Goal: Task Accomplishment & Management: Manage account settings

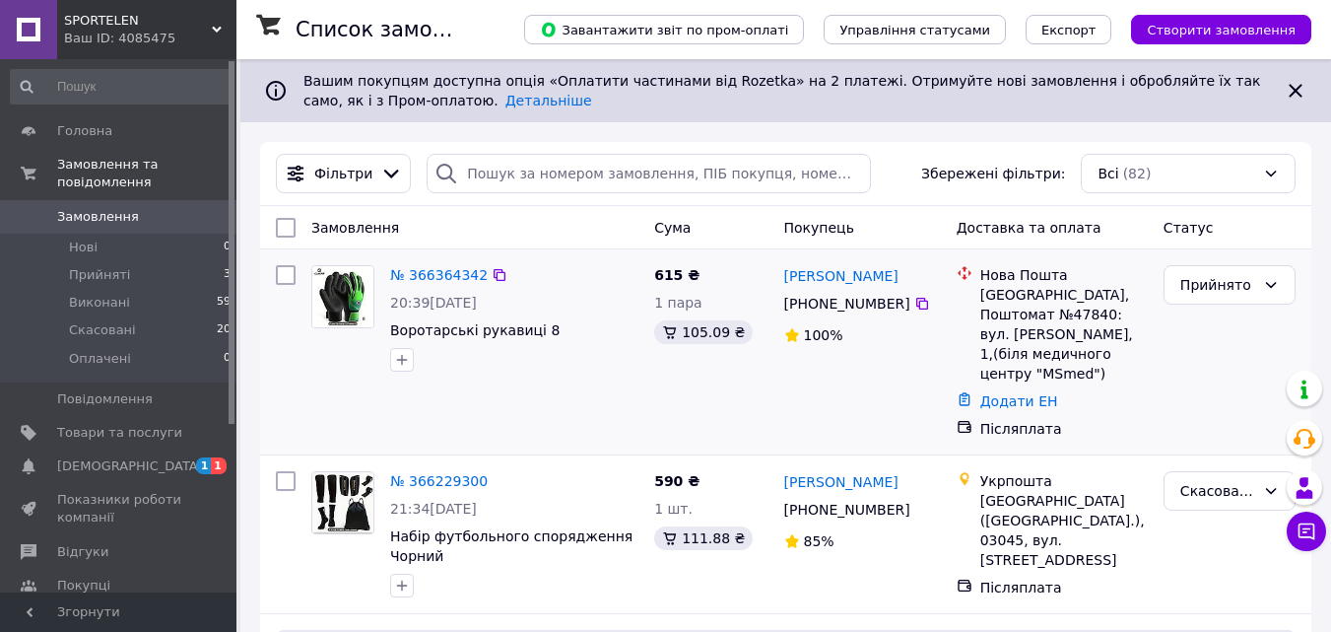
click at [337, 284] on img at bounding box center [342, 296] width 61 height 61
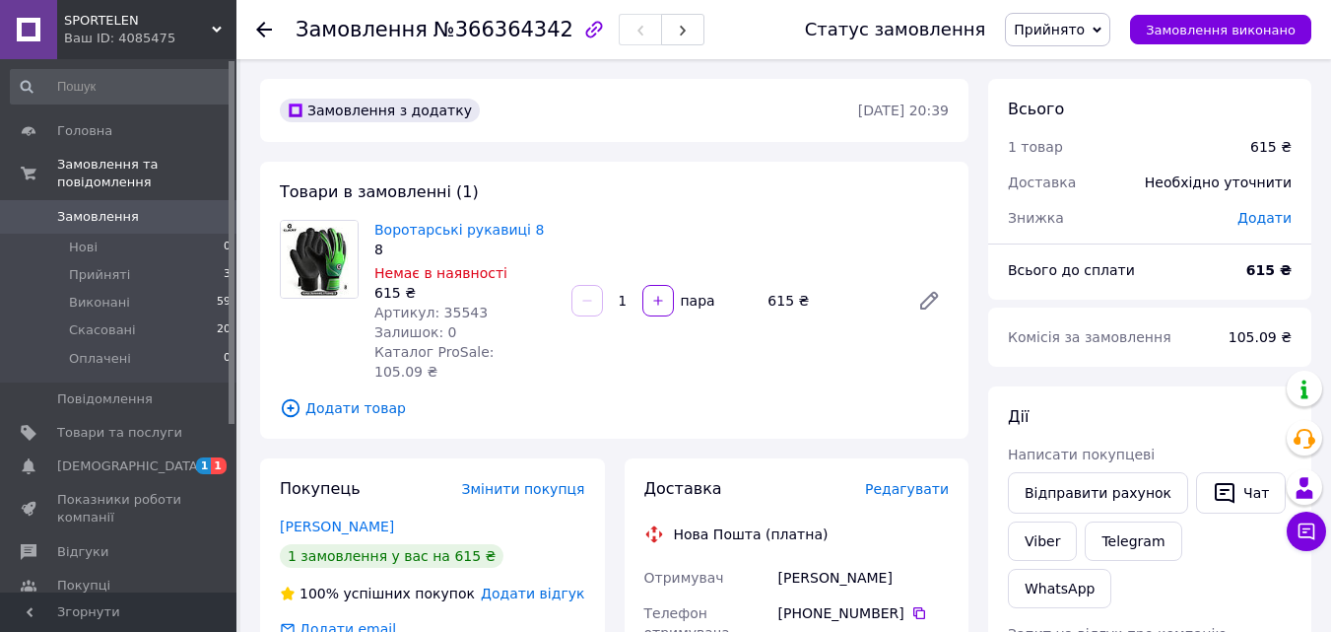
click at [261, 30] on use at bounding box center [264, 30] width 16 height 16
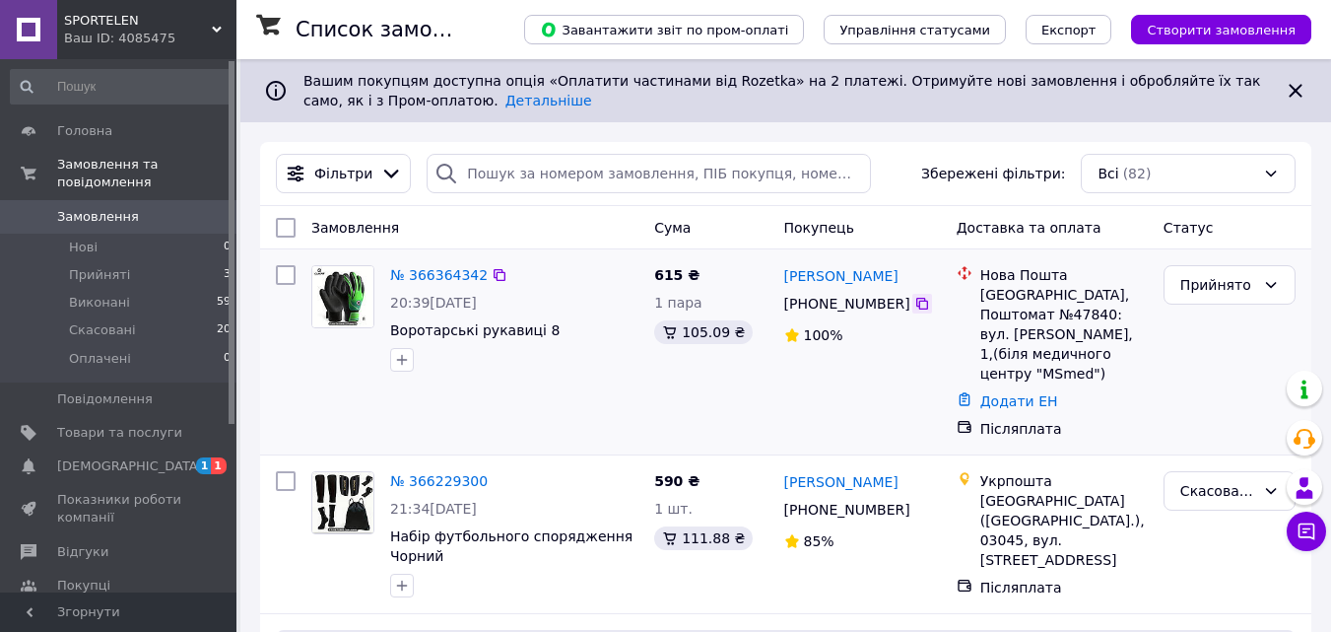
click at [916, 301] on icon at bounding box center [922, 304] width 12 height 12
drag, startPoint x: 377, startPoint y: 330, endPoint x: 581, endPoint y: 371, distance: 208.1
click at [581, 371] on div "№ 366364342 20:39[DATE] Воротарські рукавиці 8" at bounding box center [474, 318] width 343 height 122
click at [592, 372] on div at bounding box center [514, 360] width 256 height 32
drag, startPoint x: 551, startPoint y: 334, endPoint x: 387, endPoint y: 335, distance: 163.5
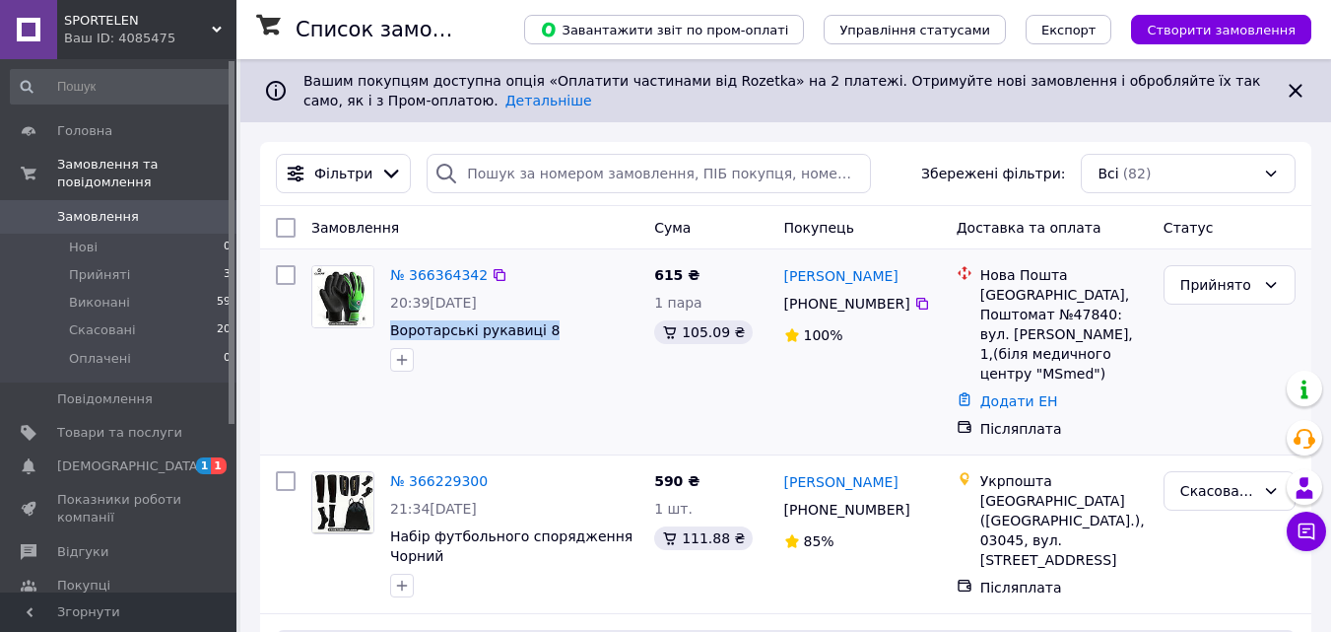
click at [385, 338] on div "№ 366364342 20:39[DATE] Воротарські рукавиці 8" at bounding box center [514, 318] width 264 height 122
copy span "Воротарські рукавиці 8"
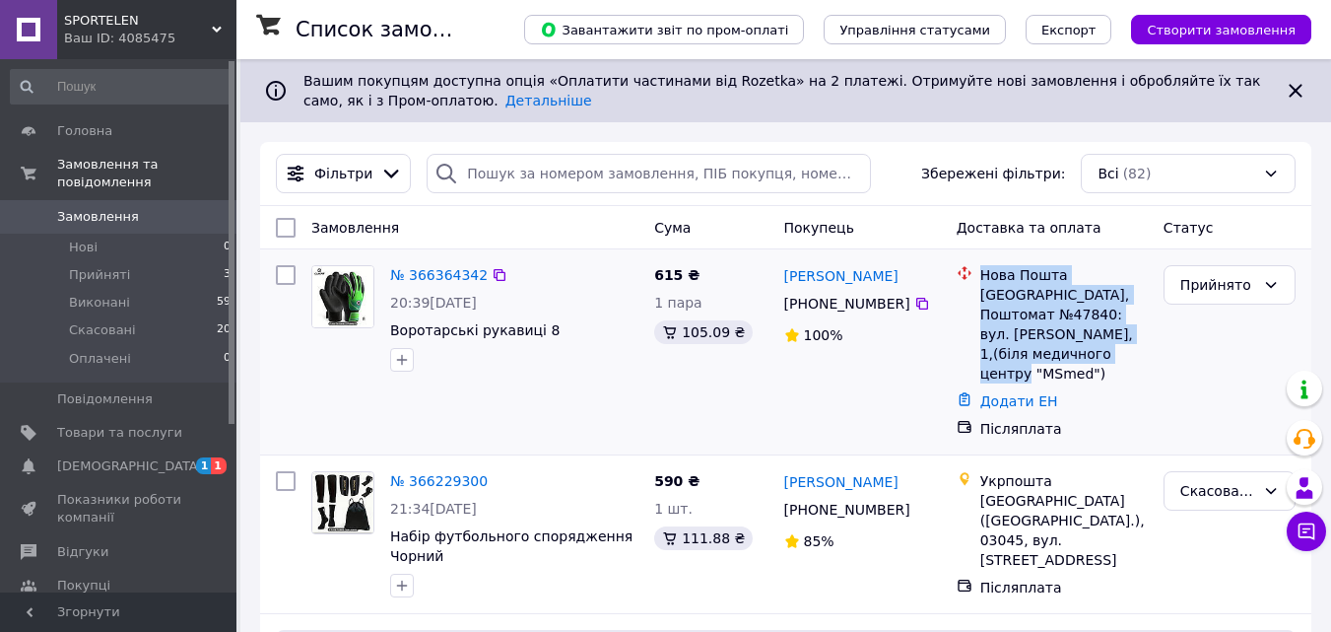
drag, startPoint x: 978, startPoint y: 270, endPoint x: 1119, endPoint y: 351, distance: 162.4
click at [1119, 352] on div "[GEOGRAPHIC_DATA], Поштомат №47840: вул. [PERSON_NAME], 1,(біля медичного центр…" at bounding box center [1063, 324] width 175 height 118
copy div "[GEOGRAPHIC_DATA], Поштомат №47840: вул. [PERSON_NAME], 1,(біля медичного центр…"
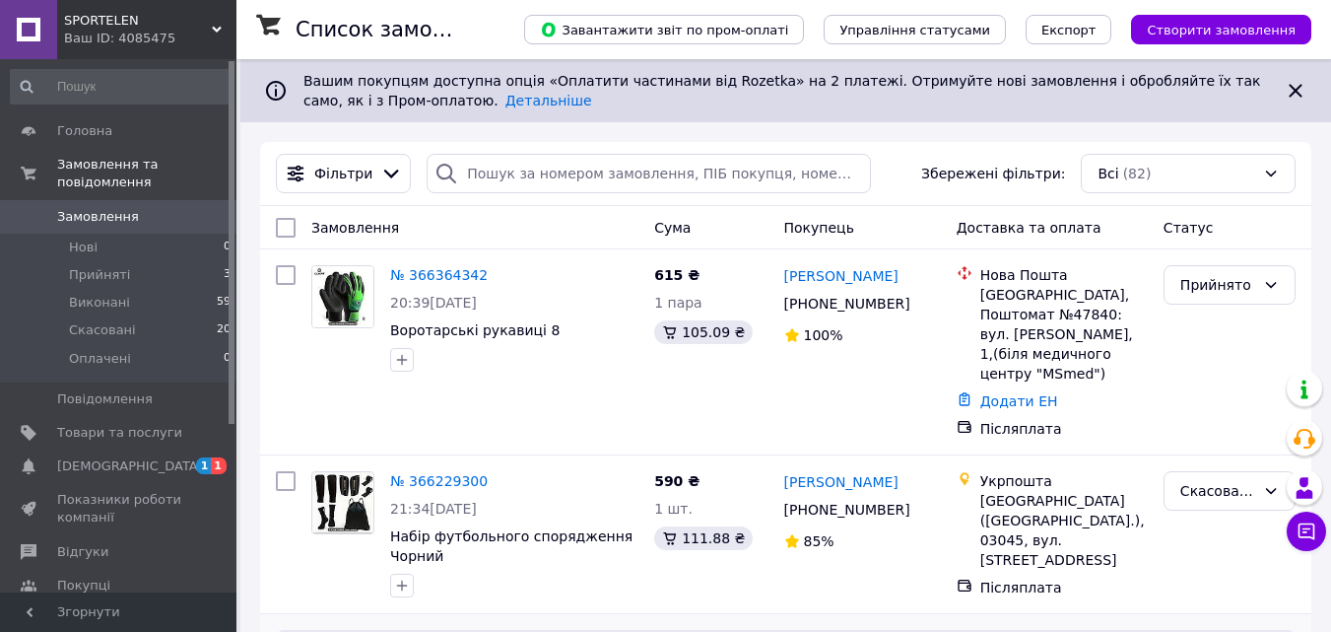
click at [121, 424] on span "Товари та послуги" at bounding box center [119, 433] width 125 height 18
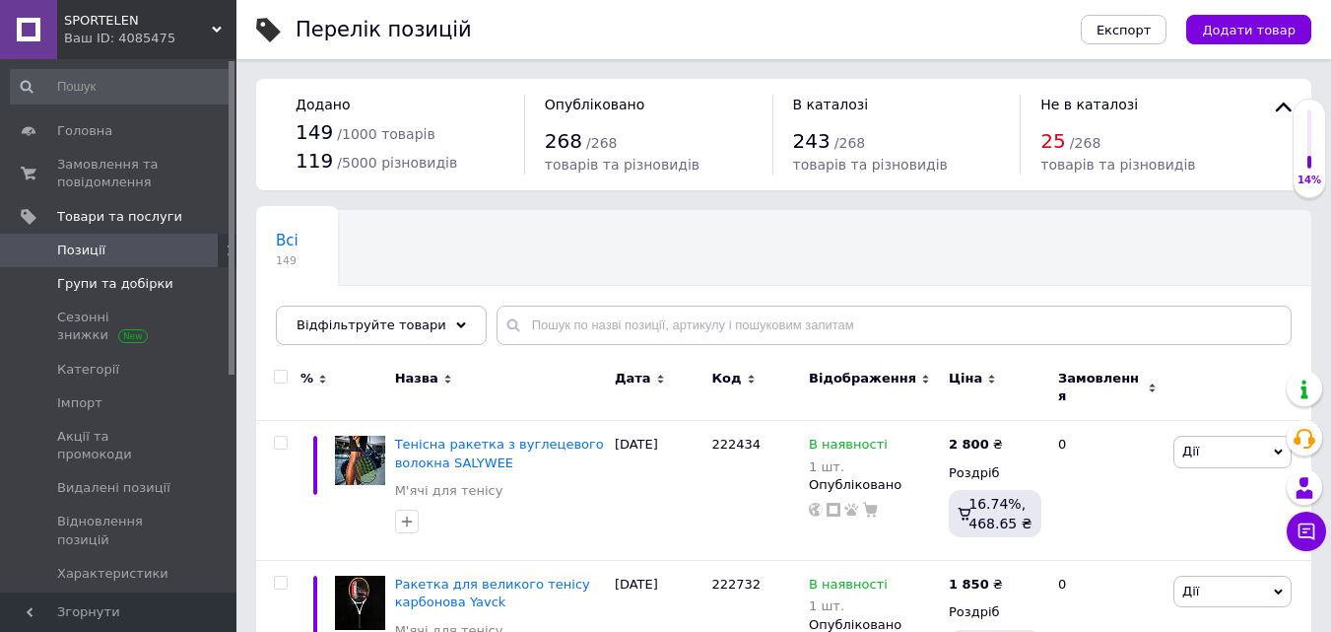
click at [132, 286] on span "Групи та добірки" at bounding box center [115, 284] width 116 height 18
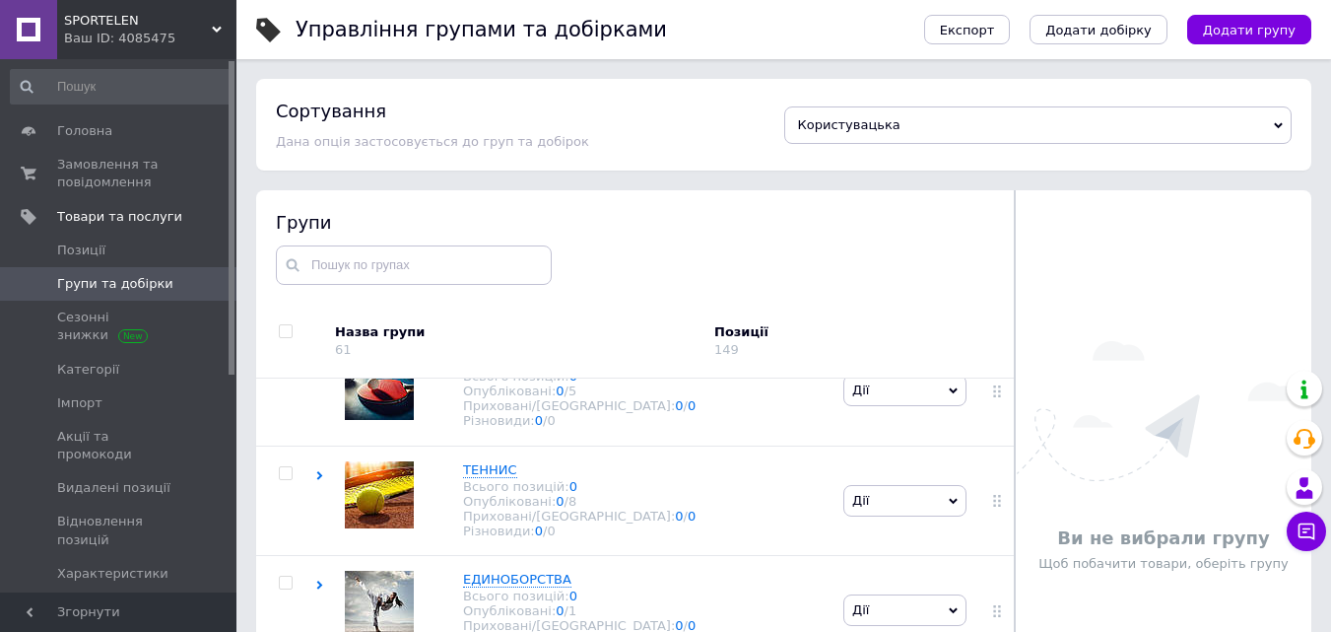
scroll to position [1675, 0]
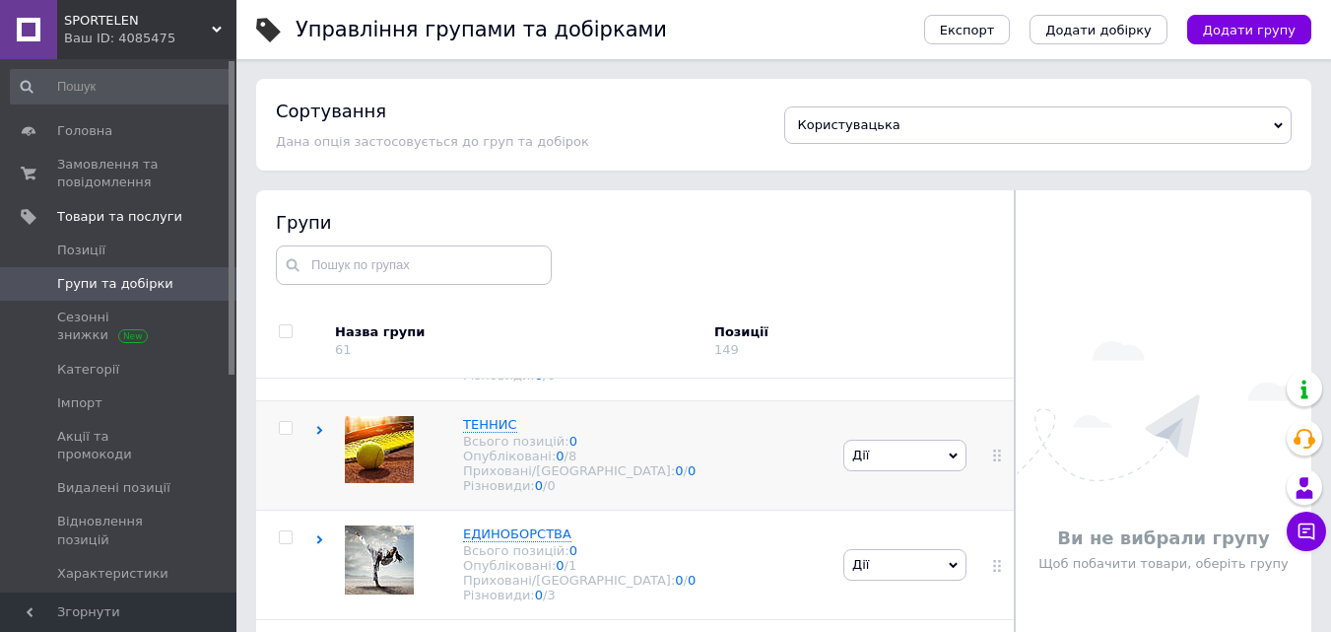
click at [949, 460] on icon at bounding box center [953, 455] width 9 height 9
click at [897, 570] on li "Додати підгрупу" at bounding box center [904, 592] width 121 height 45
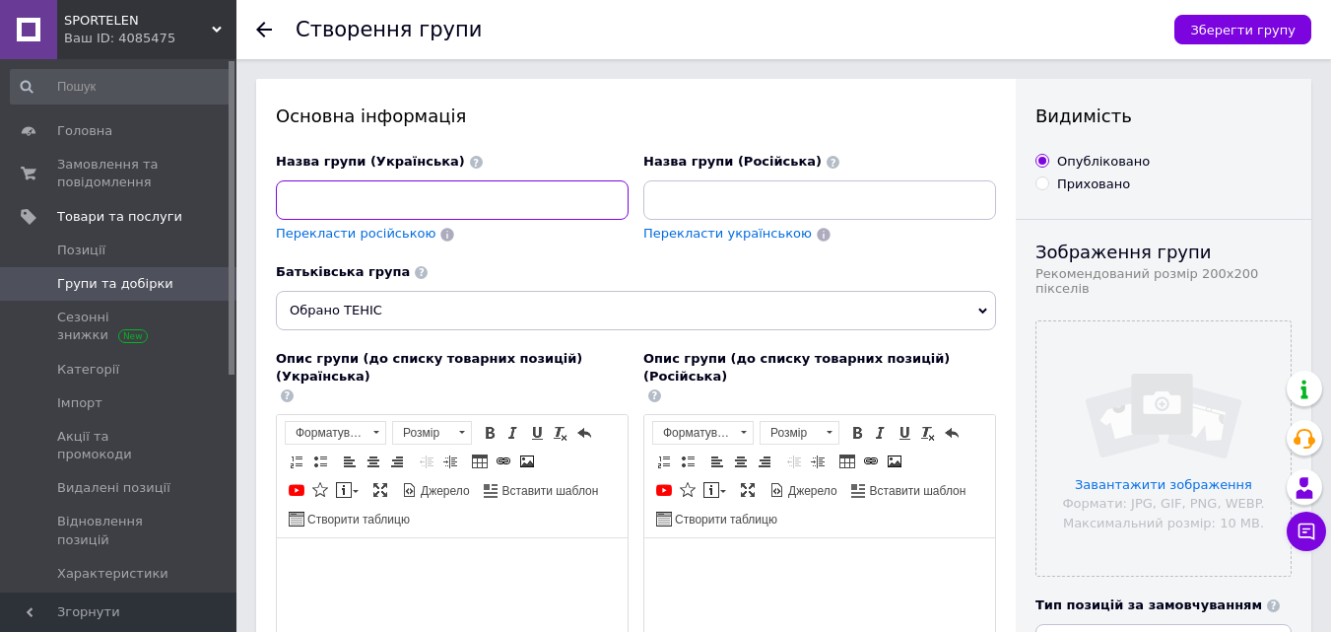
click at [365, 208] on input at bounding box center [452, 199] width 353 height 39
type input "Р"
type input "РАКЕТКИ ДЛЯ ВЕЛИКОГО ТЕНІСУ"
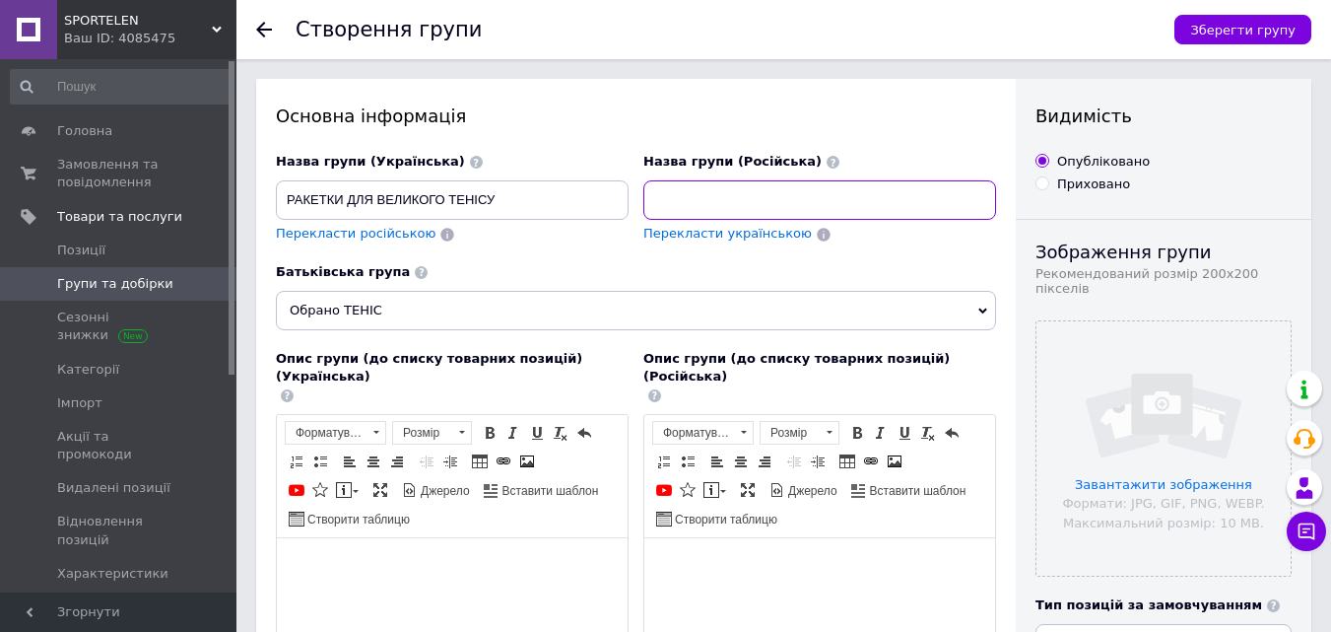
click at [662, 187] on input at bounding box center [819, 199] width 353 height 39
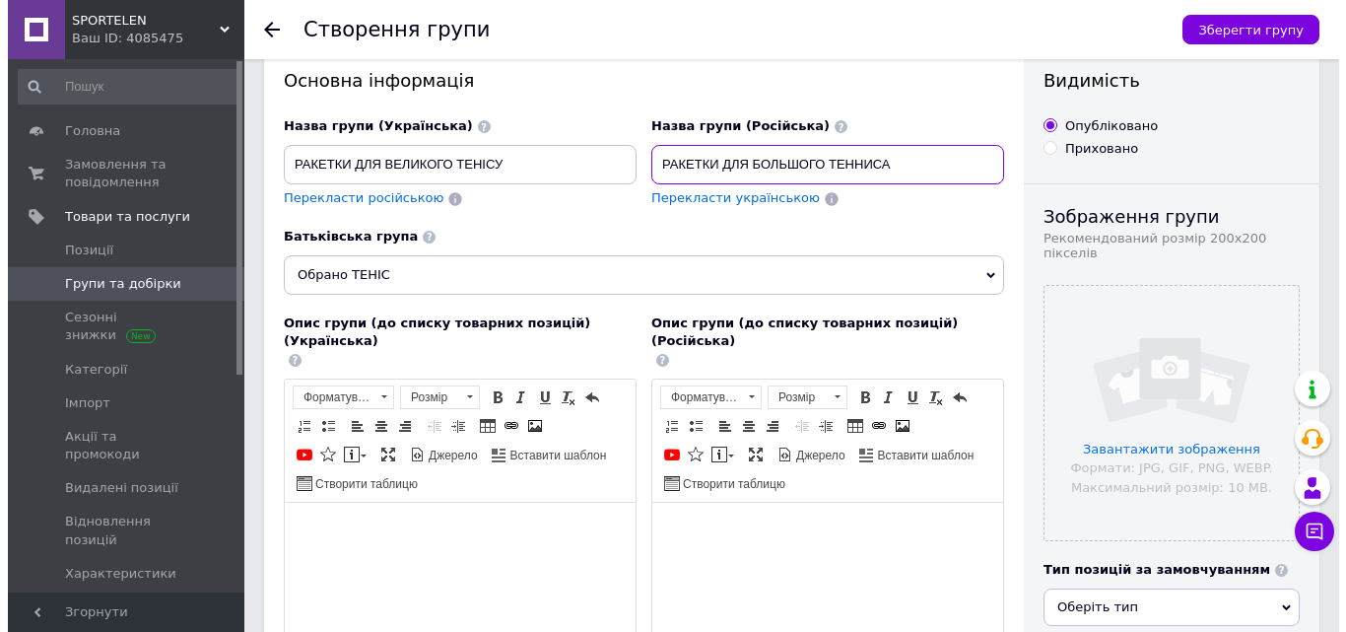
scroll to position [99, 0]
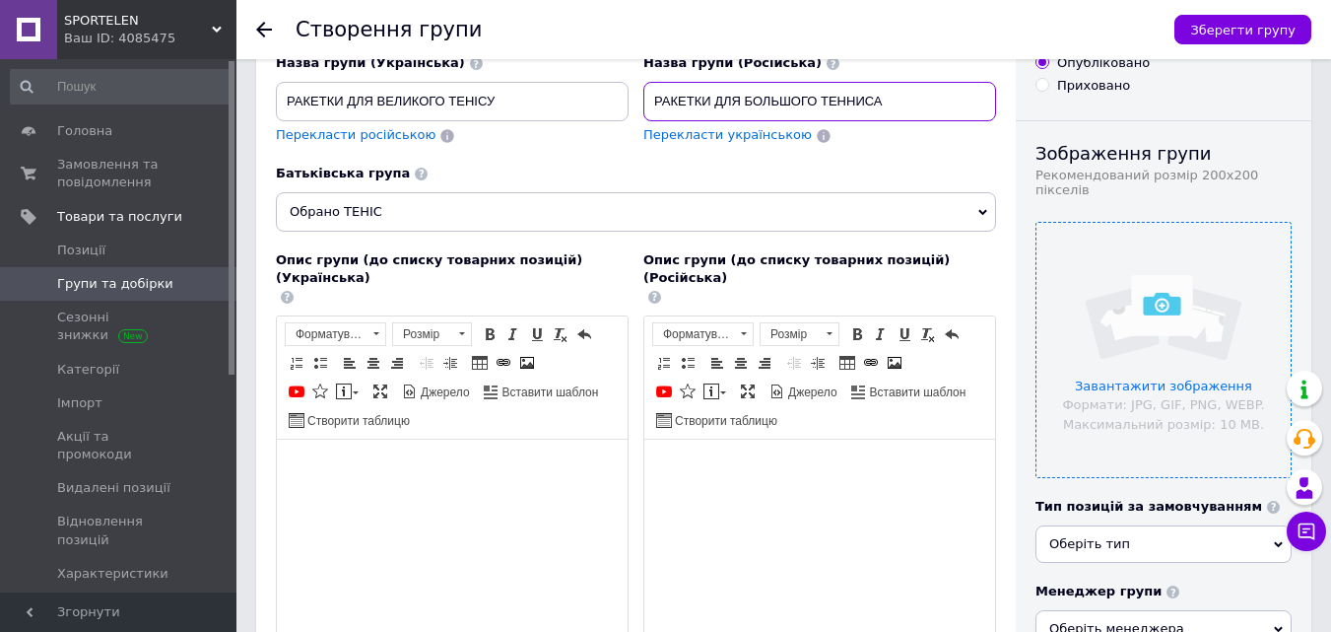
type input "РАКЕТКИ ДЛЯ БОЛЬШОГО ТЕННИСА"
click at [1117, 363] on input "file" at bounding box center [1163, 350] width 254 height 254
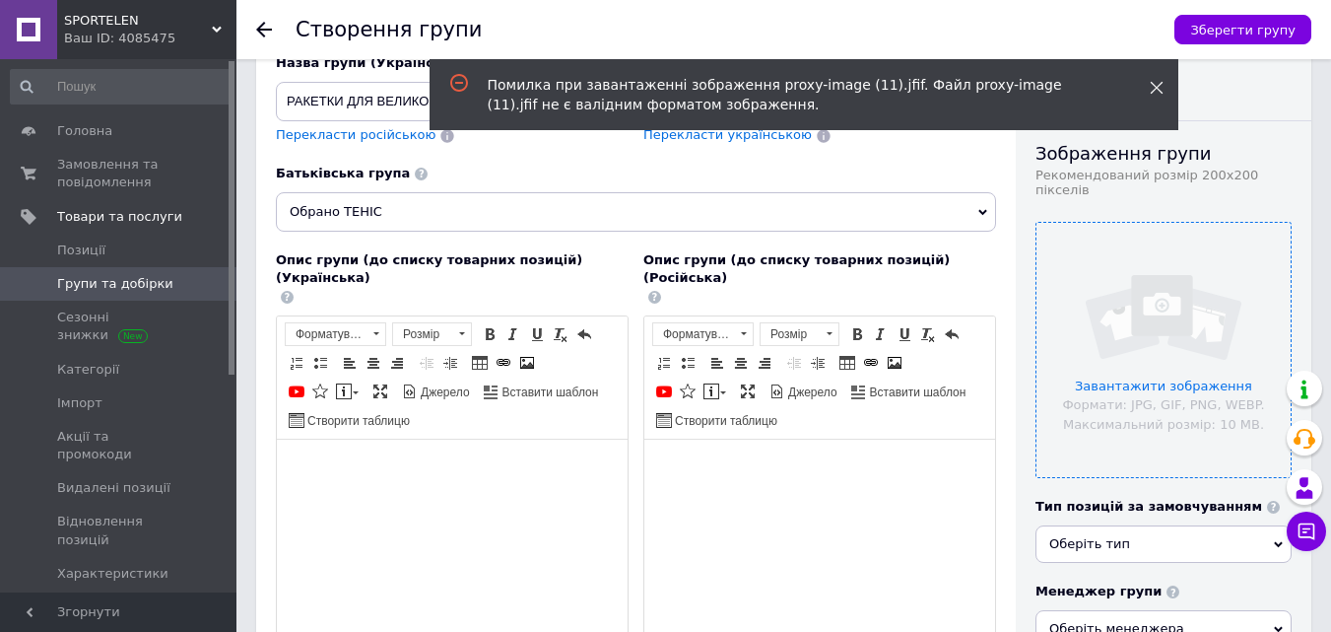
click at [1159, 82] on icon at bounding box center [1157, 88] width 14 height 14
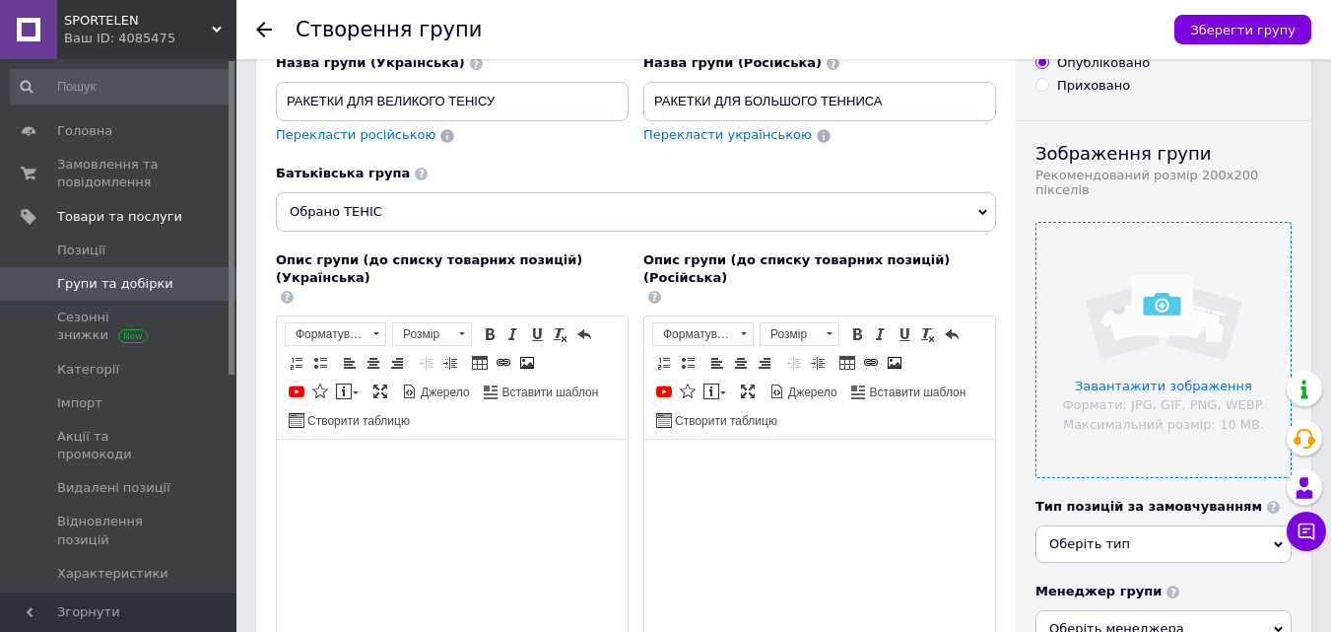
click at [1157, 367] on input "file" at bounding box center [1163, 350] width 254 height 254
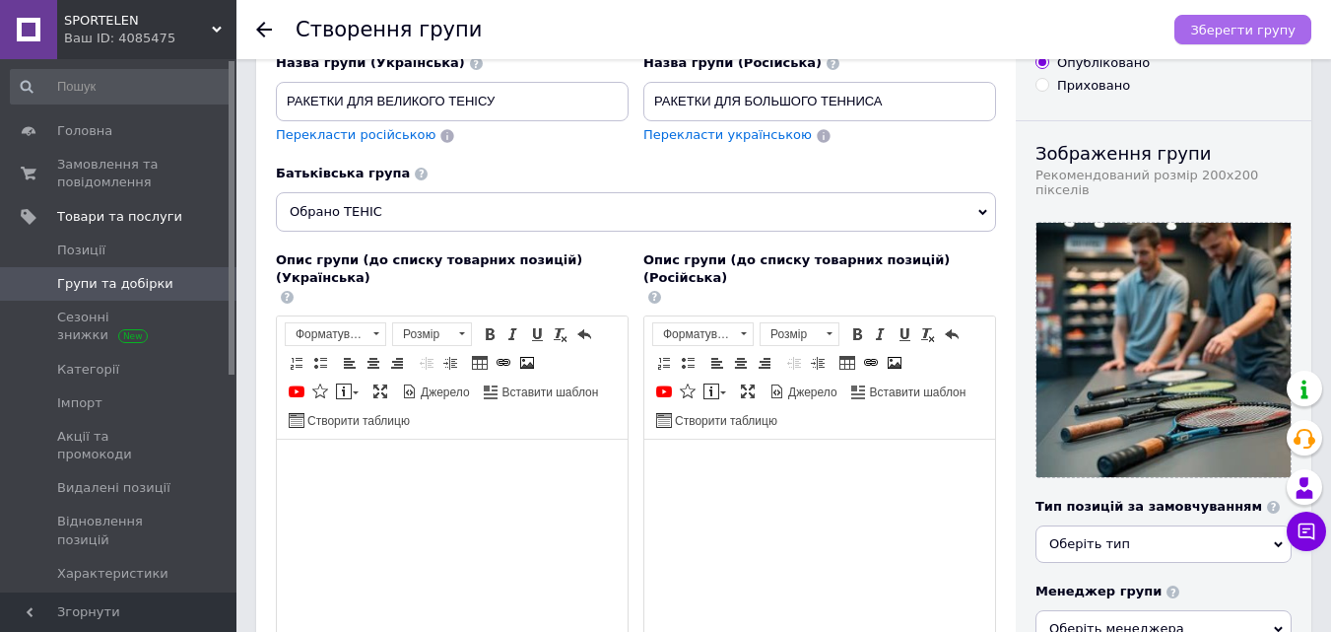
click at [1239, 31] on span "Зберегти групу" at bounding box center [1242, 30] width 105 height 15
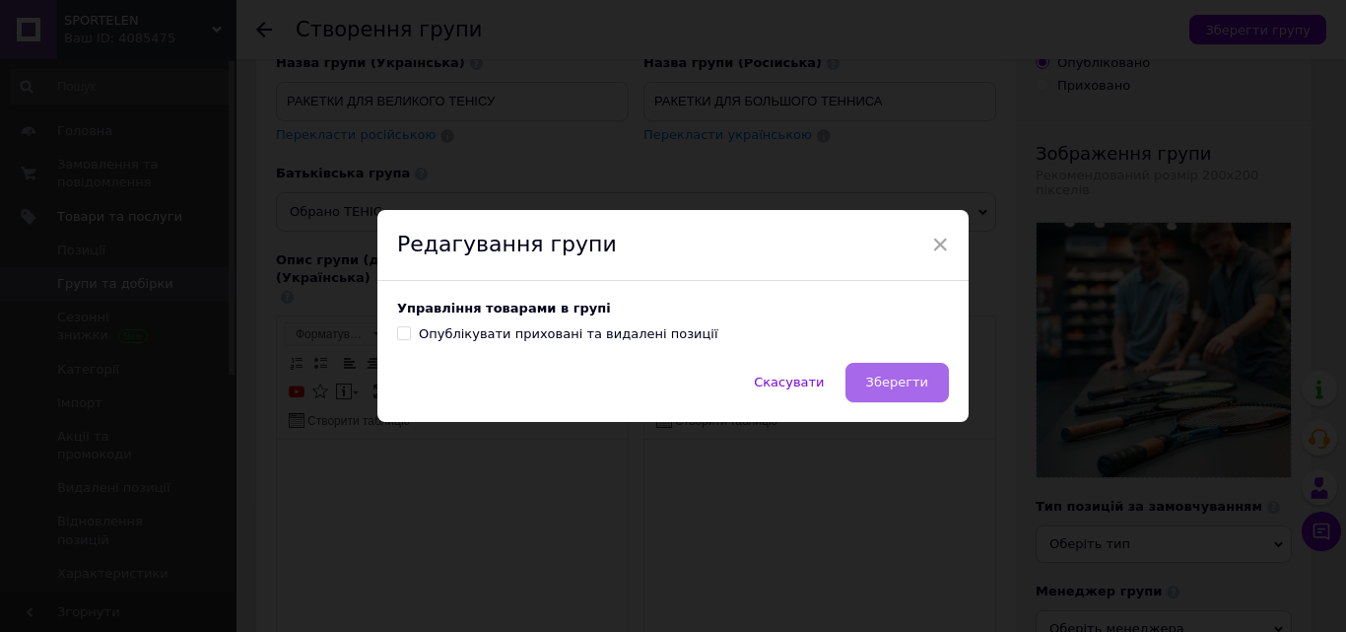
click at [892, 394] on button "Зберегти" at bounding box center [896, 382] width 103 height 39
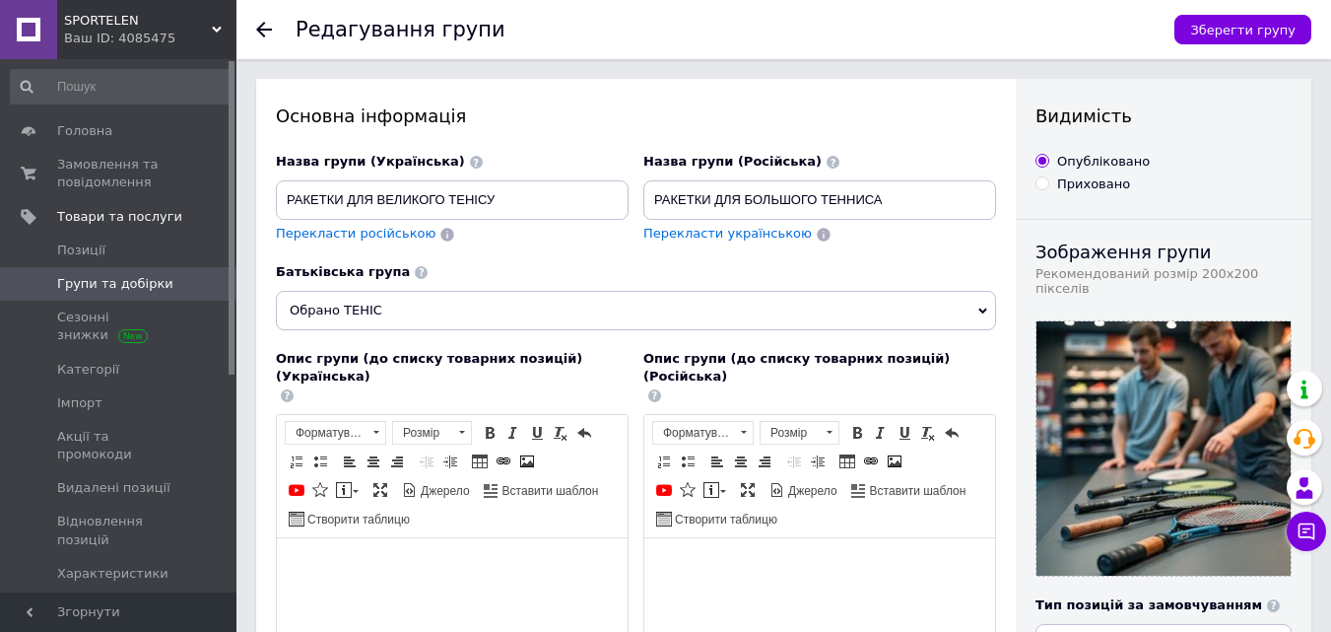
click at [252, 34] on div "Редагування групи Зберегти групу" at bounding box center [783, 29] width 1095 height 59
click at [1281, 32] on span "Зберегти групу" at bounding box center [1242, 30] width 105 height 15
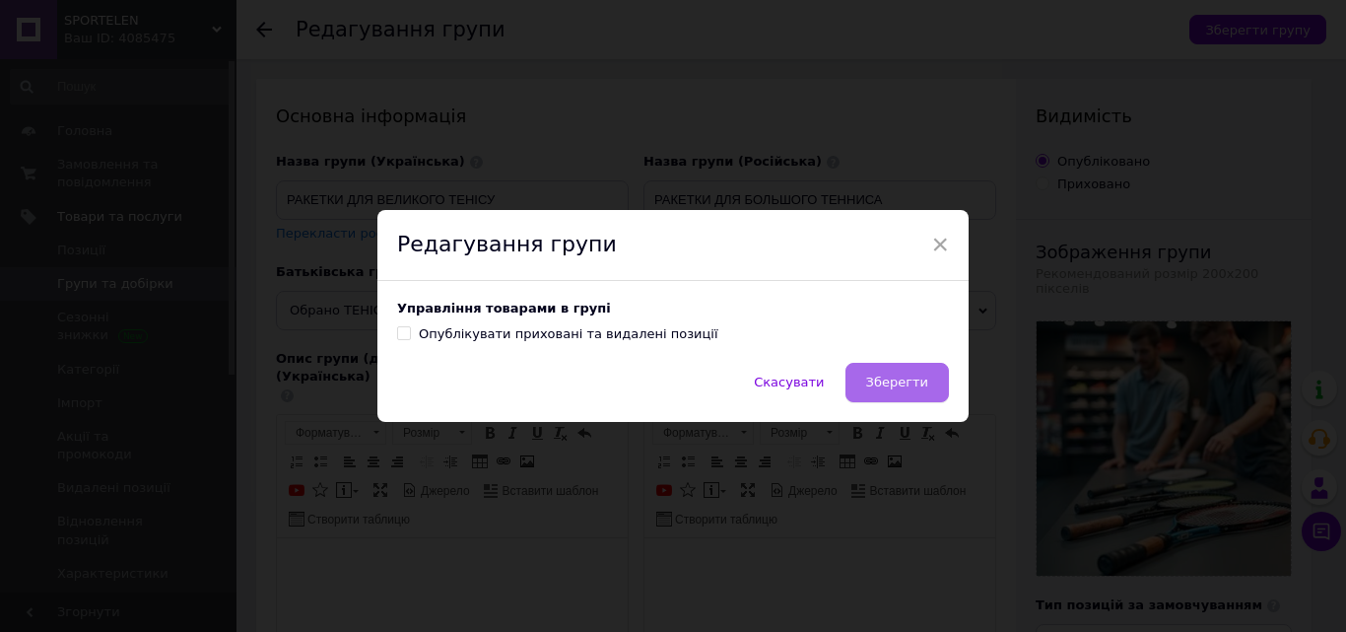
click at [891, 385] on span "Зберегти" at bounding box center [897, 381] width 62 height 15
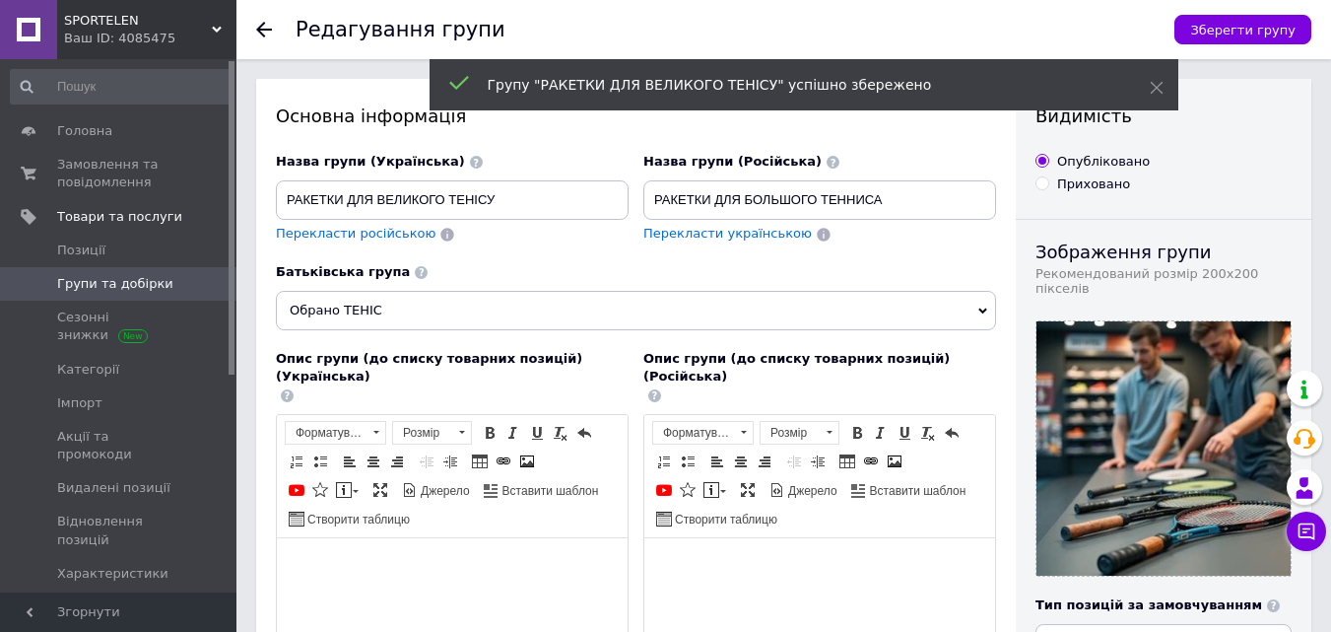
click at [257, 26] on icon at bounding box center [264, 30] width 16 height 16
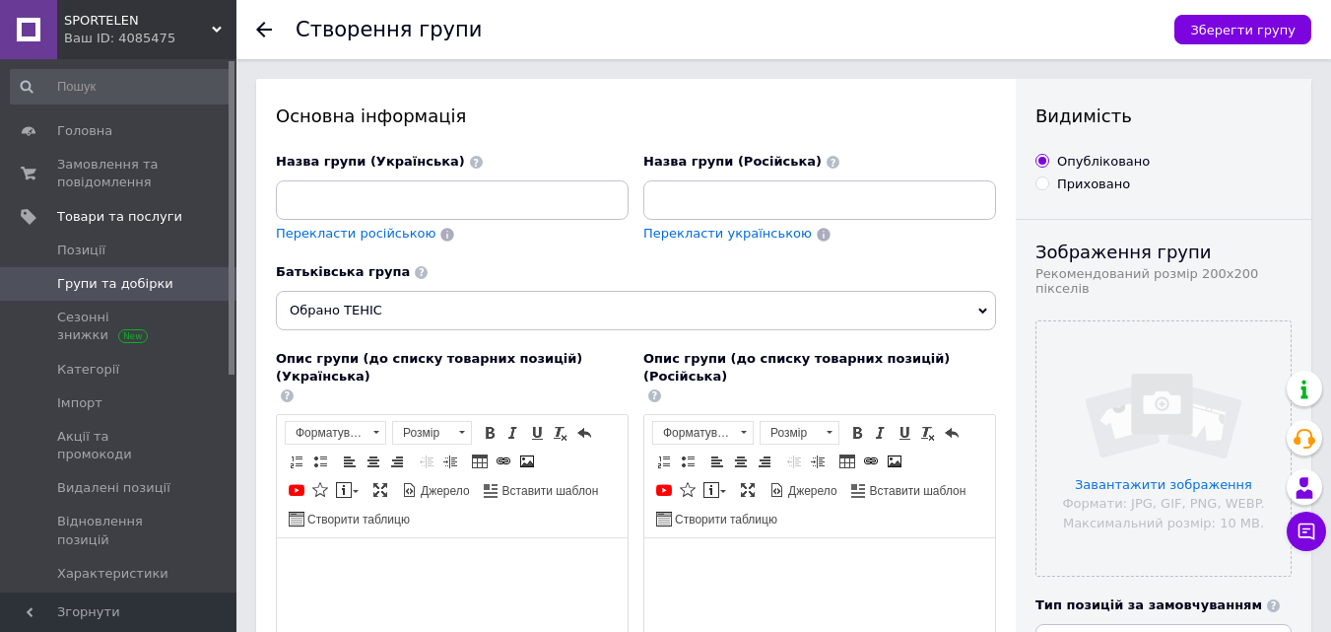
click at [269, 27] on icon at bounding box center [264, 30] width 16 height 16
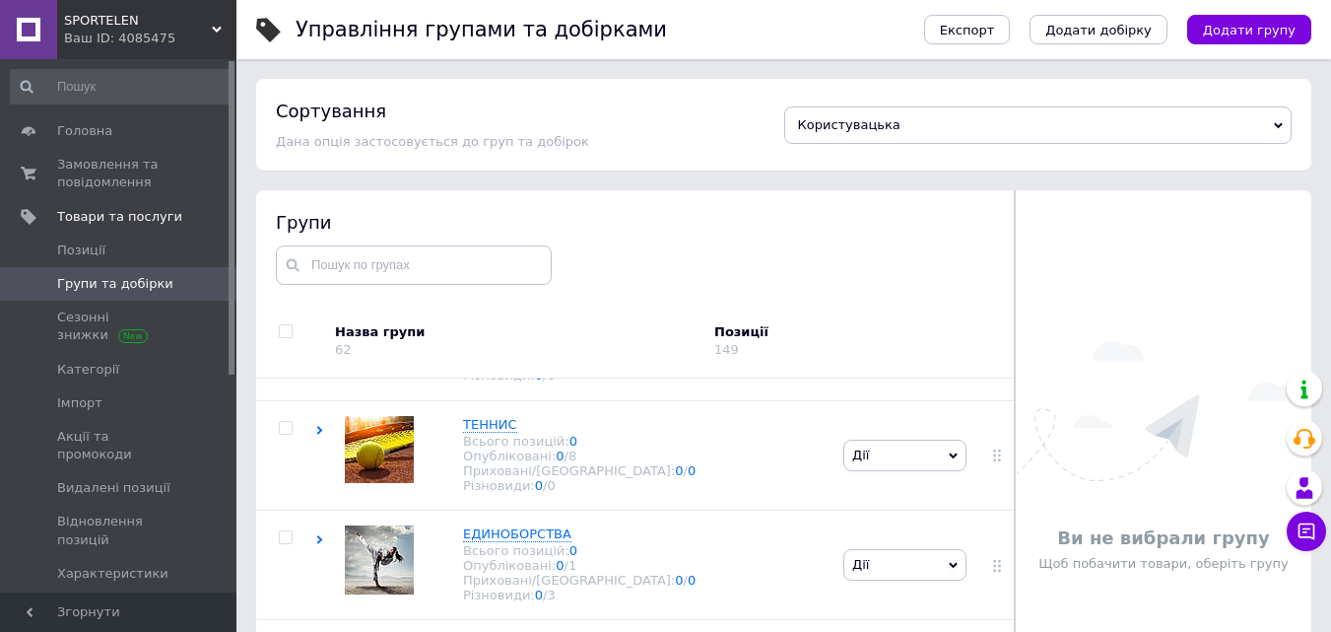
scroll to position [1675, 0]
click at [496, 432] on span "ТЕННИС" at bounding box center [490, 424] width 54 height 15
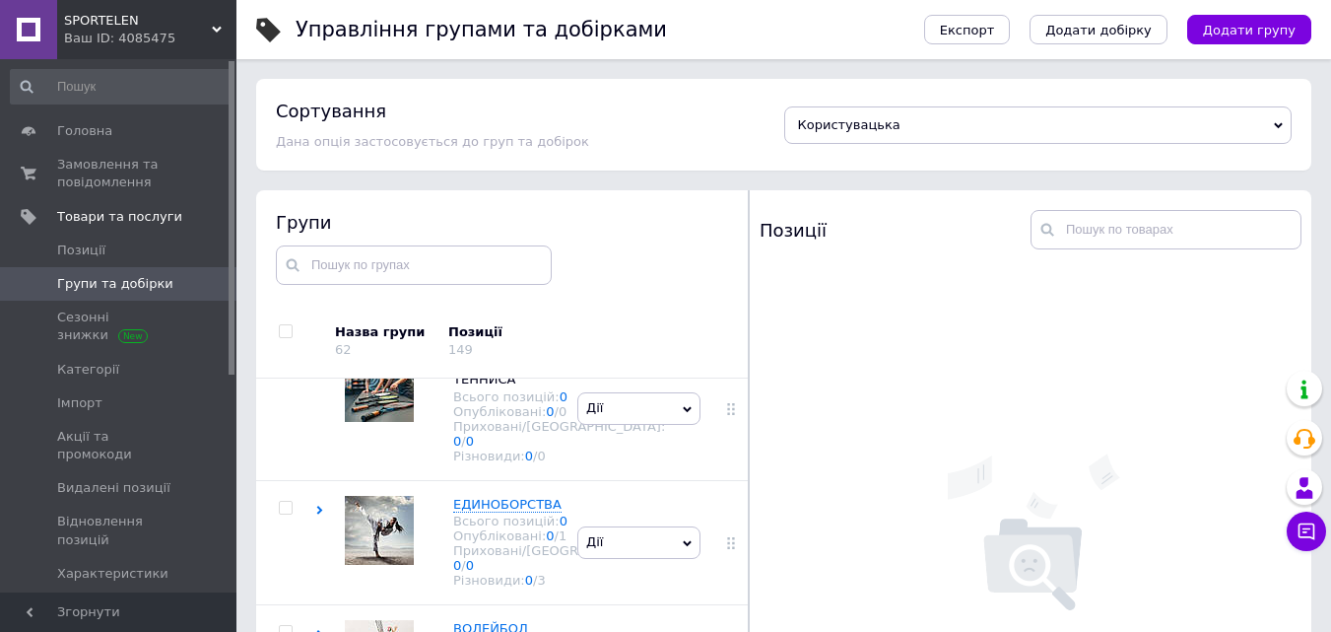
scroll to position [2780, 0]
click at [477, 243] on span "Мячи для тенниса" at bounding box center [514, 236] width 123 height 15
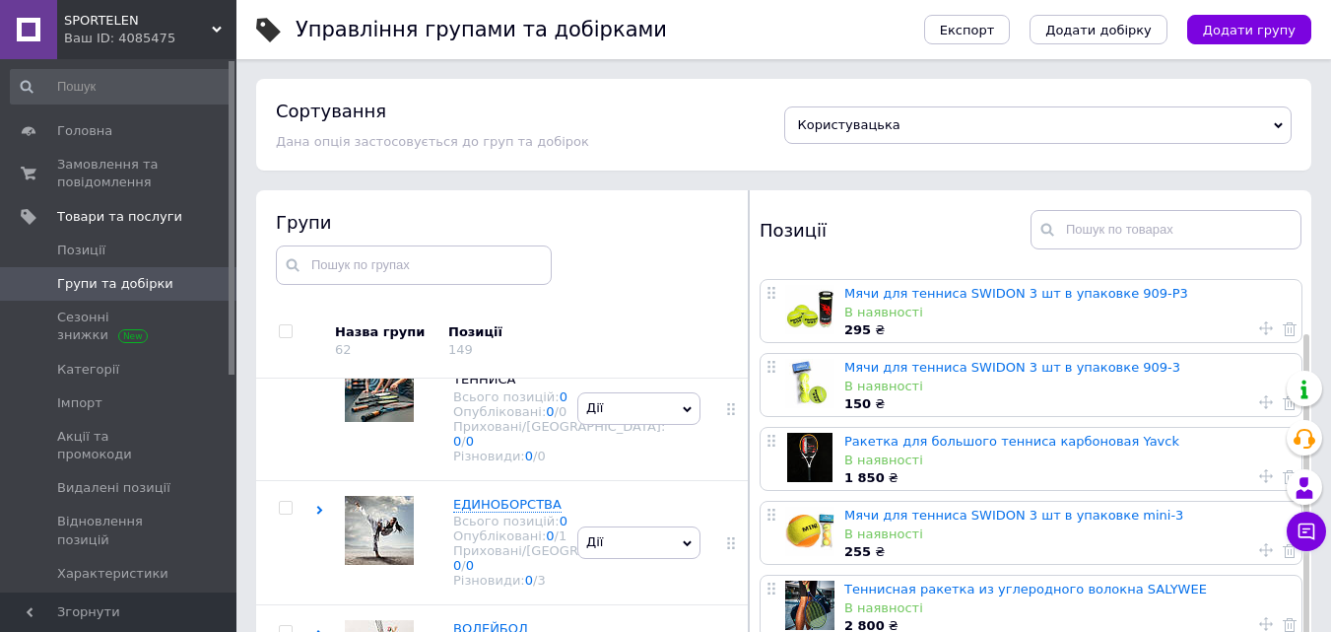
scroll to position [99, 0]
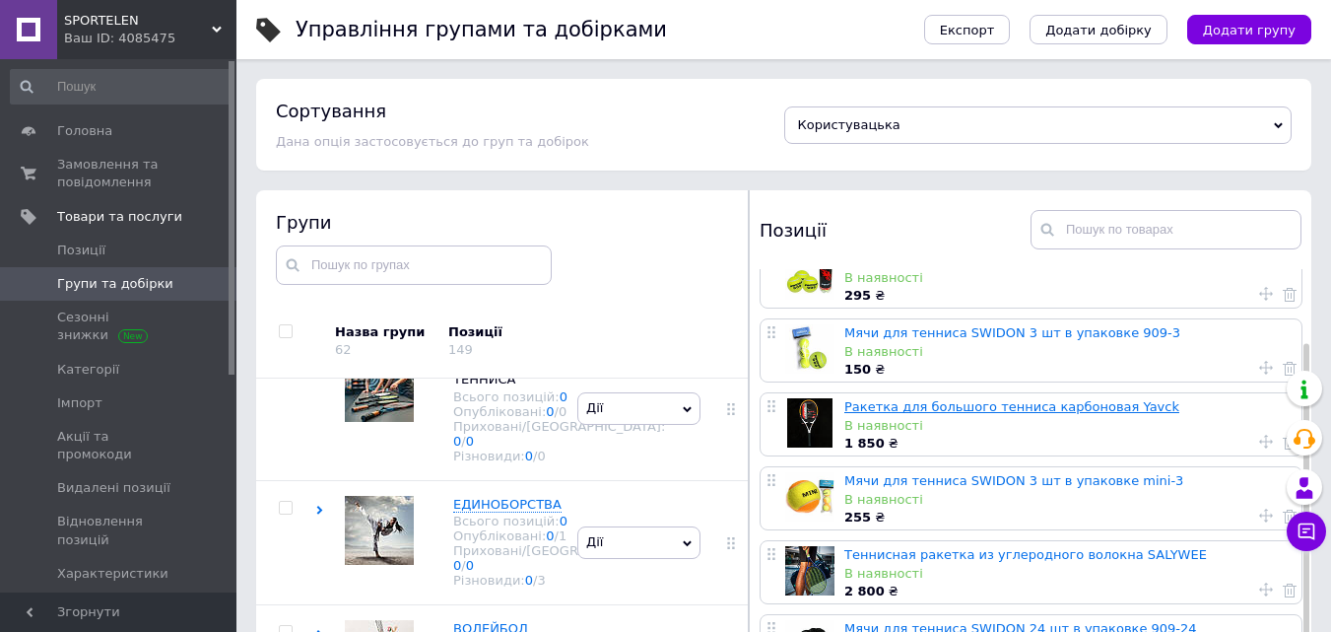
click at [972, 409] on link "Ракетка для большого тенниса карбоновая Yavck" at bounding box center [1011, 406] width 335 height 15
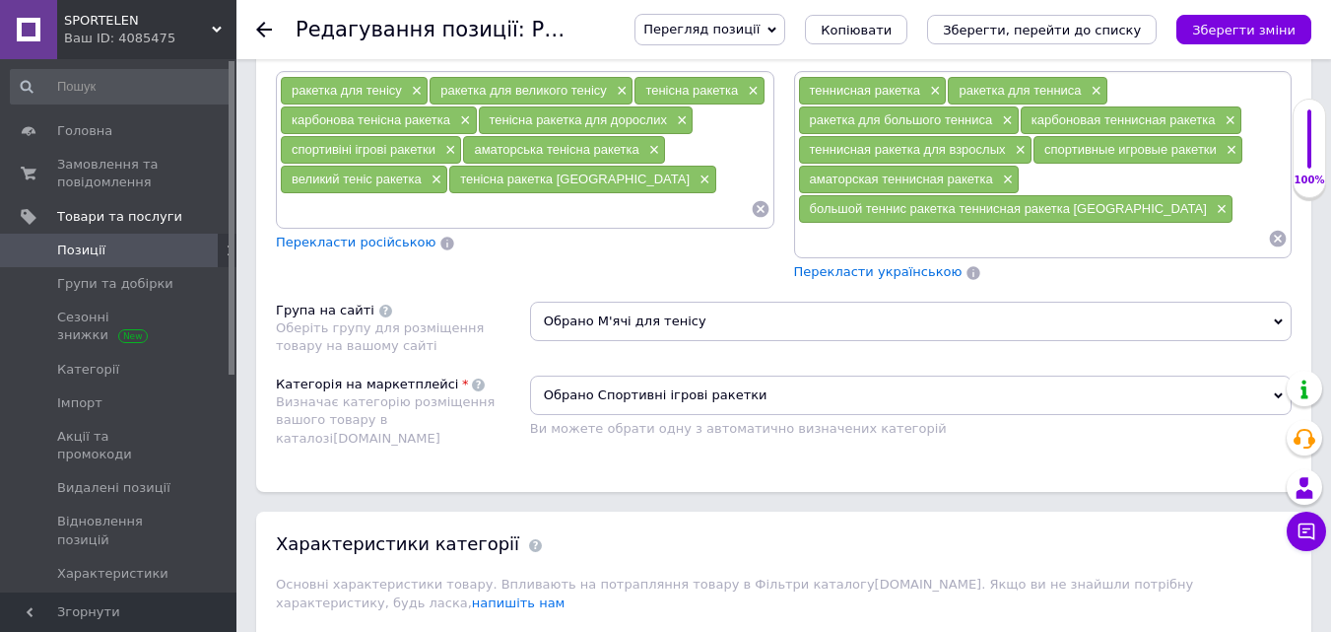
scroll to position [1478, 0]
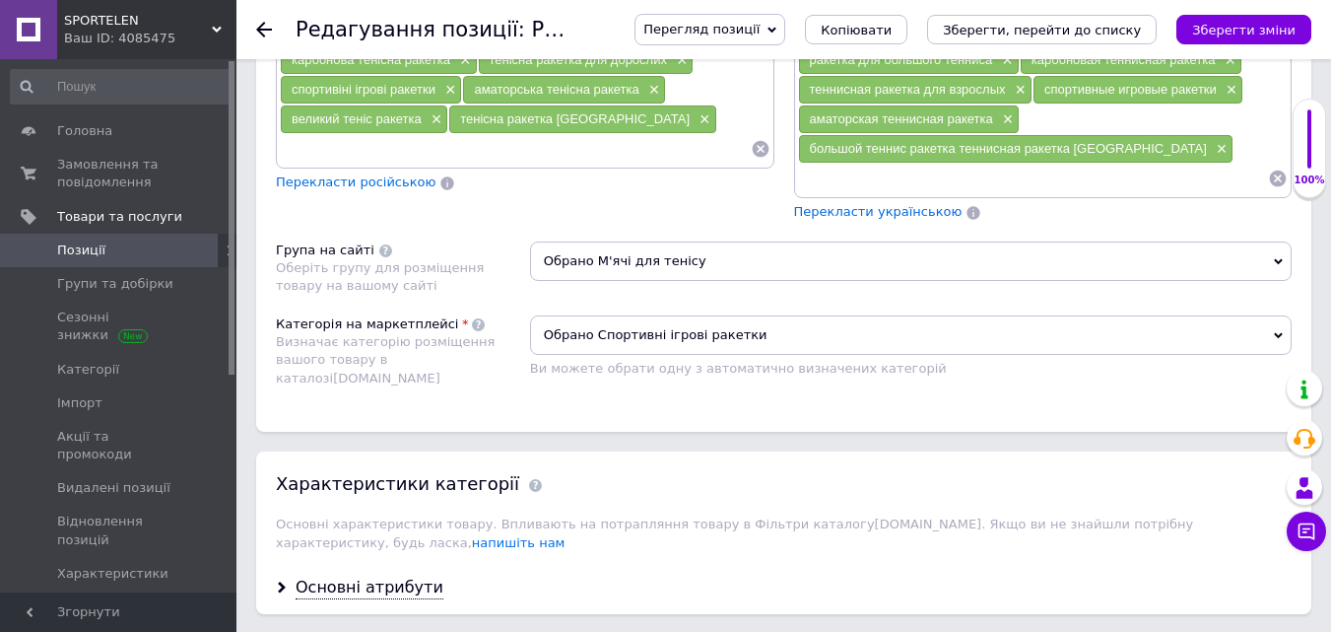
click at [1278, 263] on icon at bounding box center [1278, 261] width 9 height 6
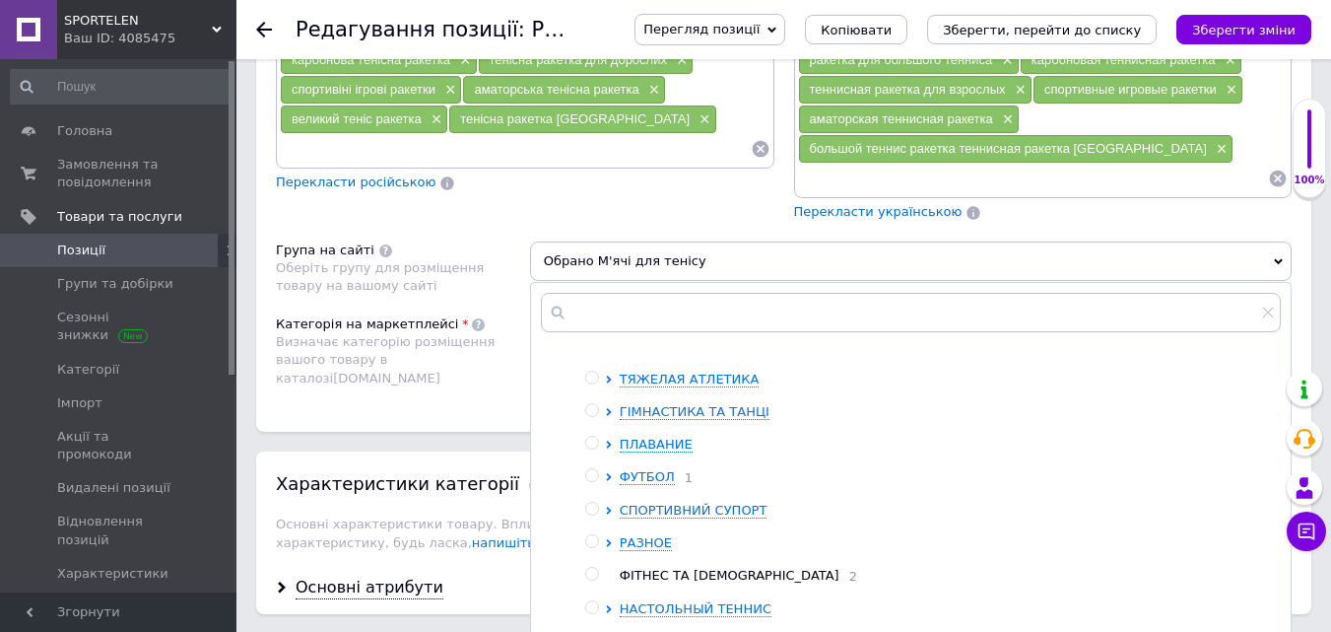
scroll to position [1576, 0]
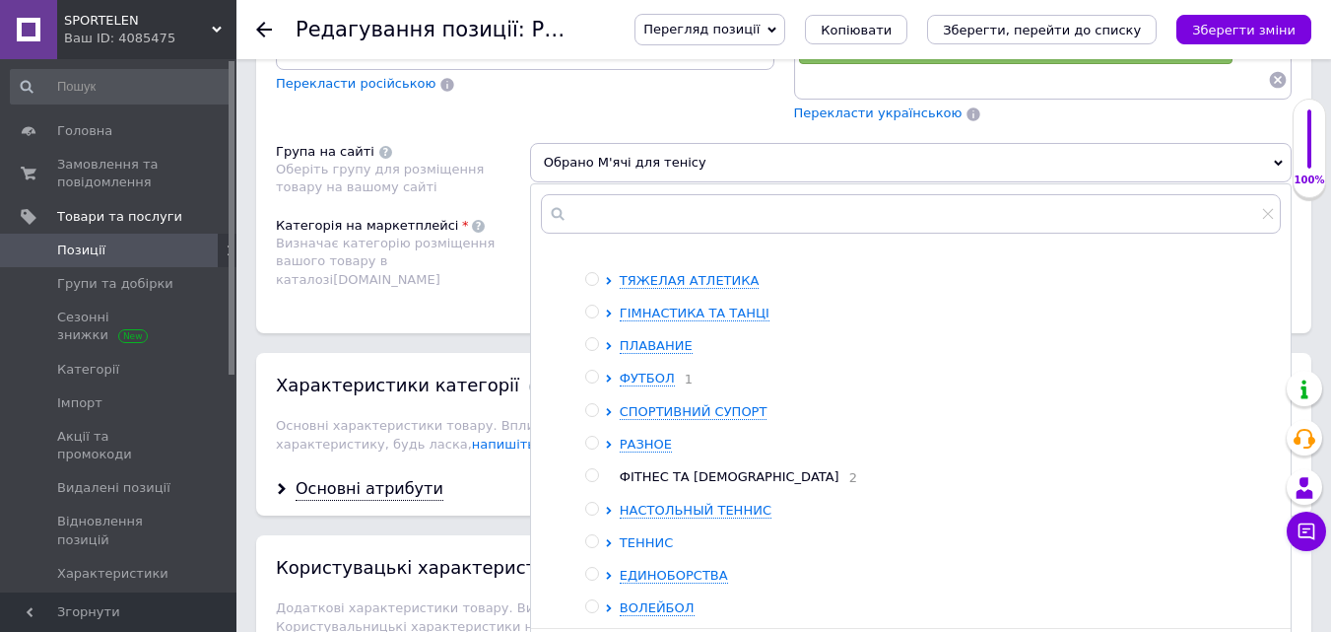
click at [647, 550] on span "ТЕННИС" at bounding box center [647, 542] width 54 height 15
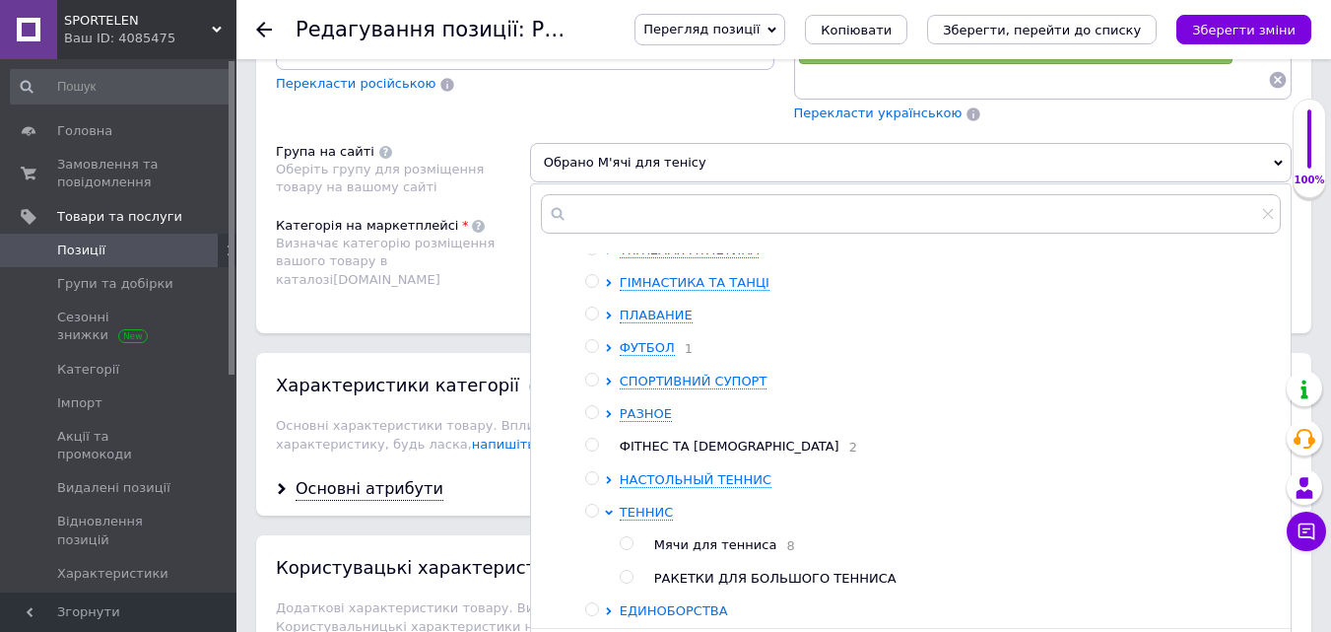
scroll to position [281, 0]
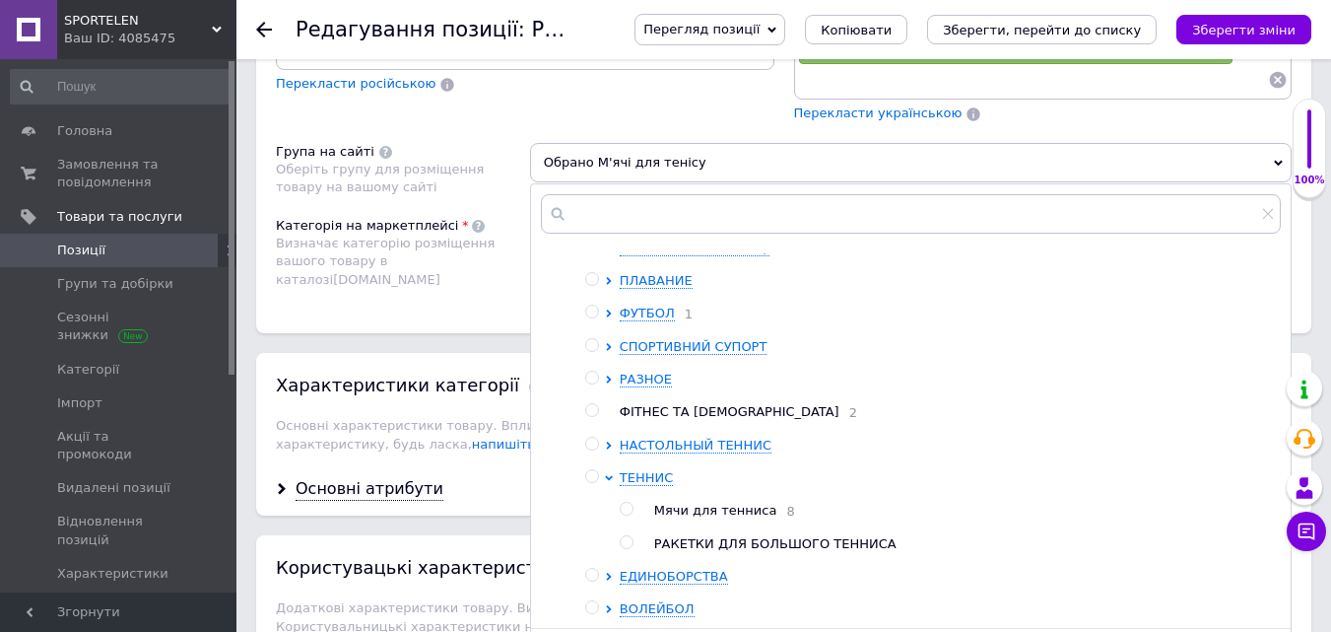
click at [633, 542] on div at bounding box center [627, 542] width 15 height 14
click at [631, 542] on input "radio" at bounding box center [626, 542] width 13 height 13
radio input "true"
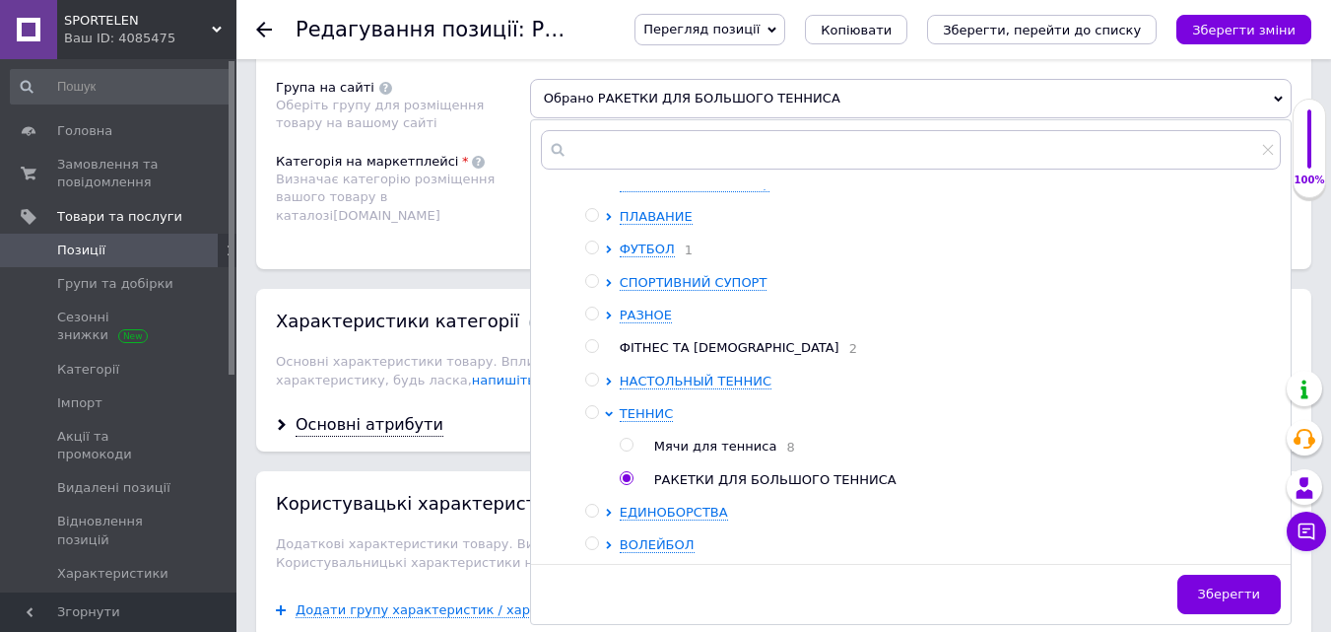
scroll to position [1675, 0]
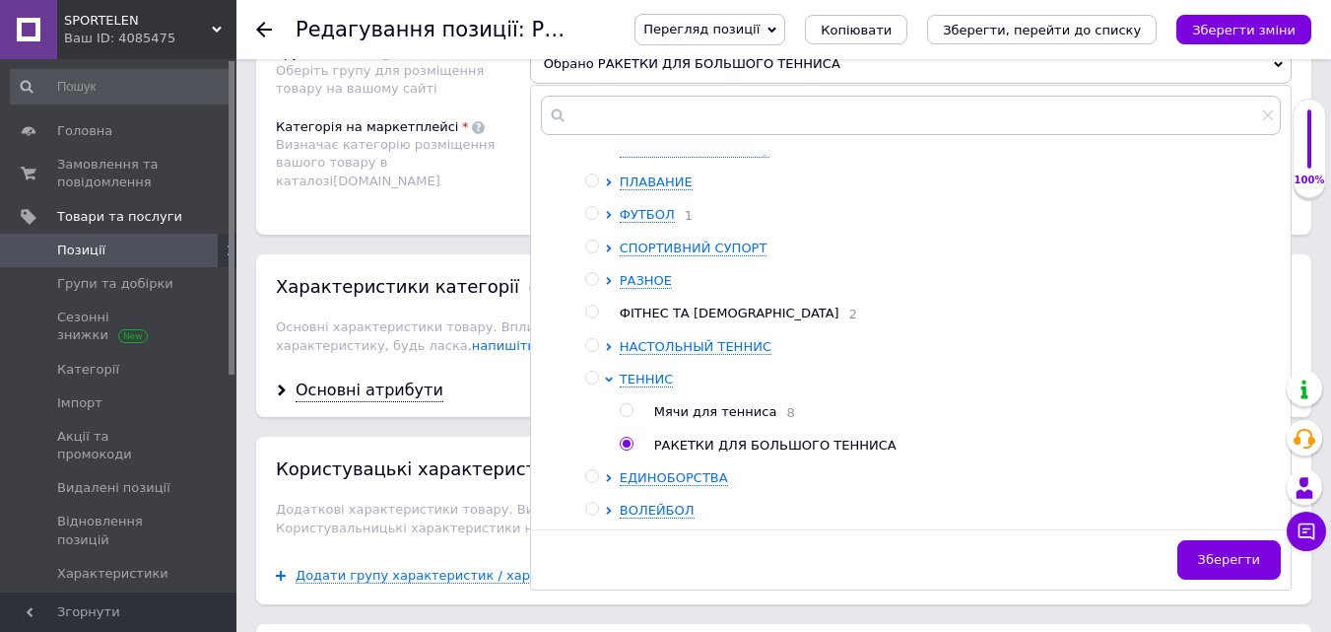
click at [1232, 569] on button "Зберегти" at bounding box center [1228, 559] width 103 height 39
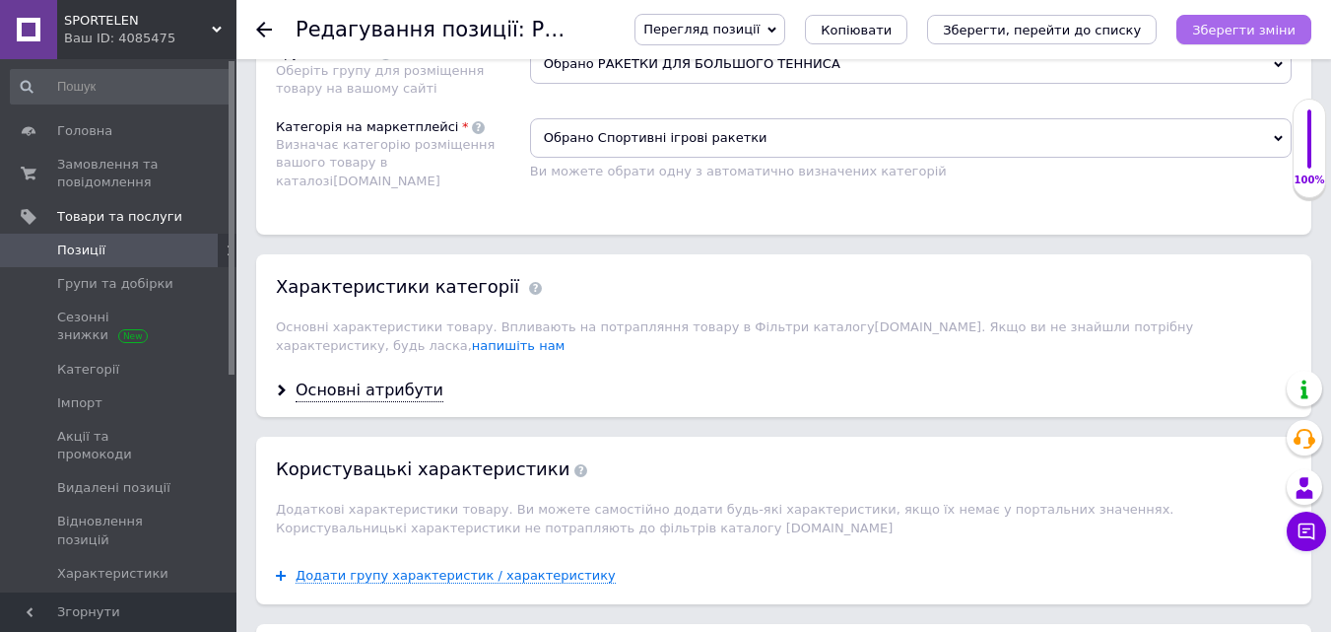
click at [1260, 33] on icon "Зберегти зміни" at bounding box center [1243, 30] width 103 height 15
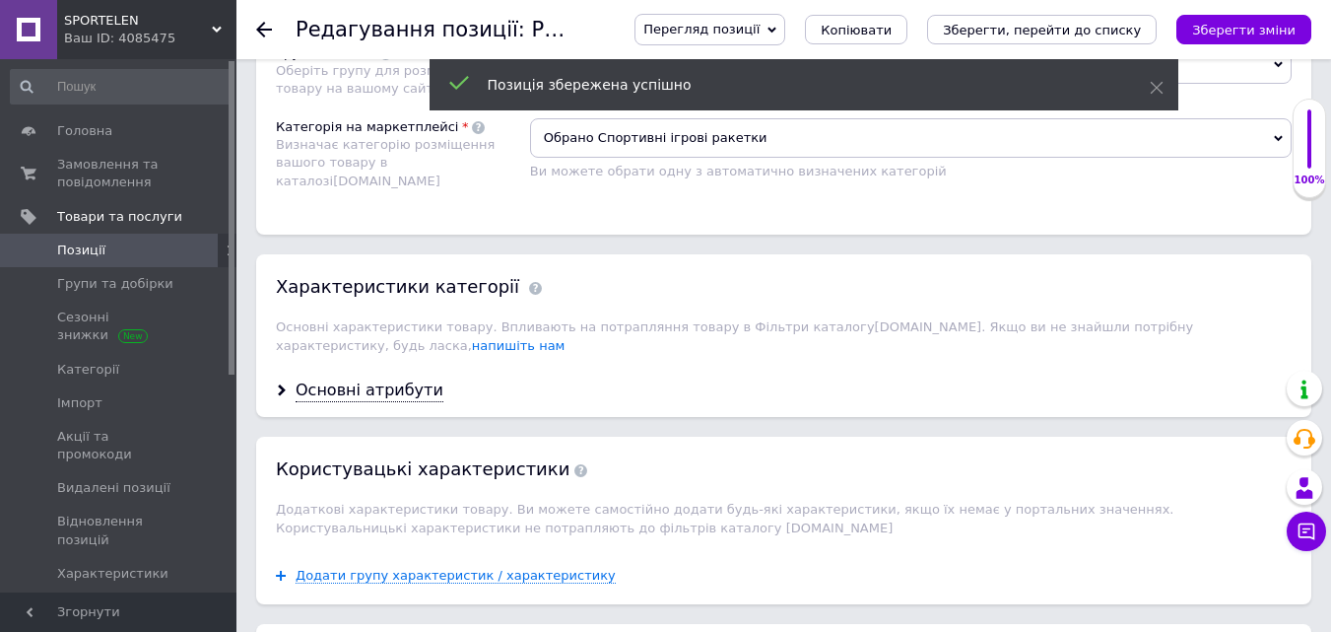
click at [255, 29] on div "Редагування позиції: Ракетка для великого тенісу карбонова [PERSON_NAME] позиці…" at bounding box center [783, 29] width 1095 height 59
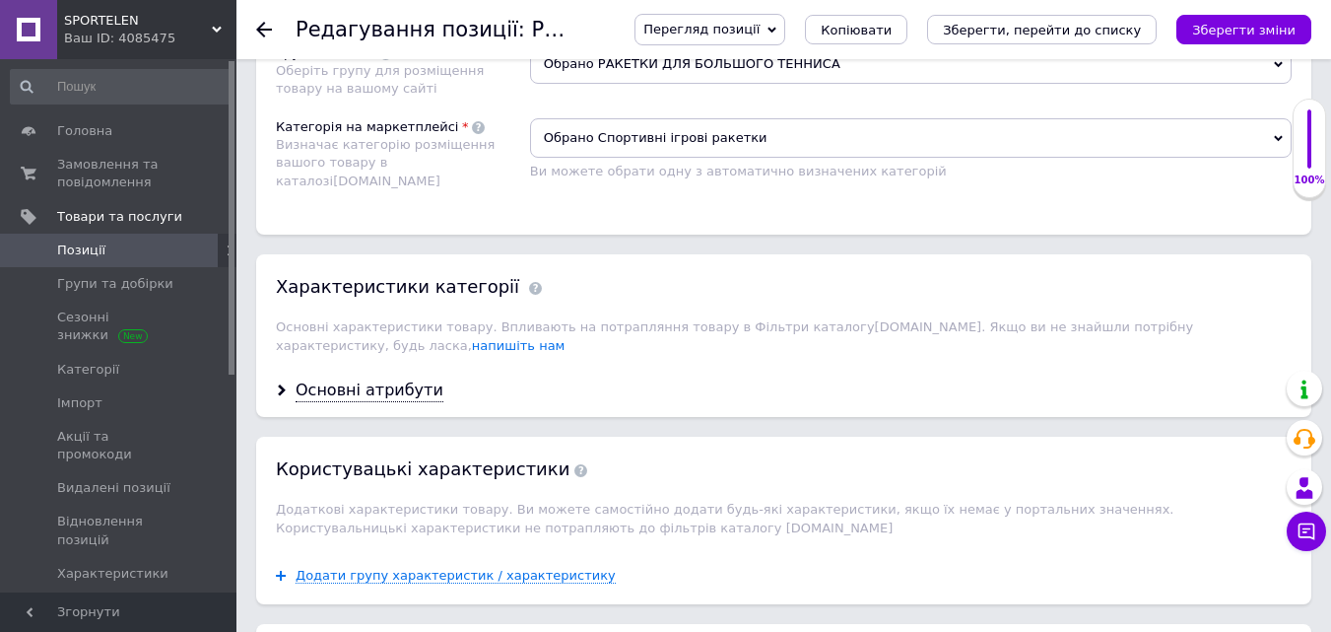
click at [259, 27] on use at bounding box center [264, 30] width 16 height 16
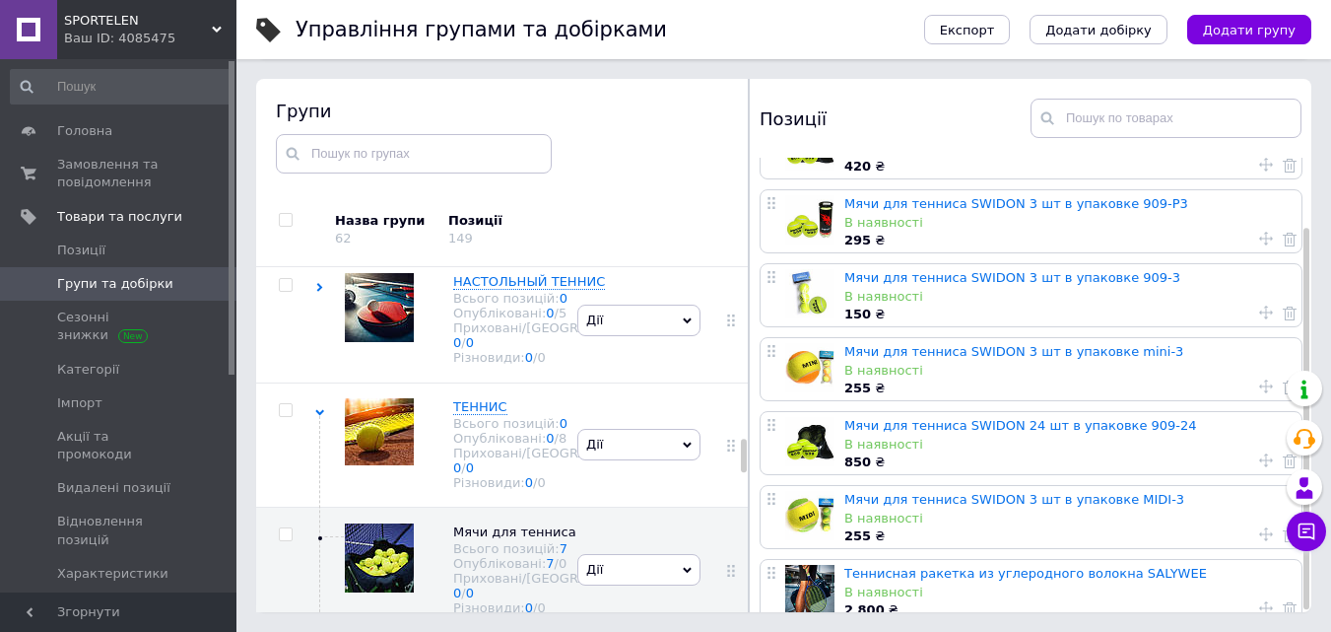
scroll to position [83, 0]
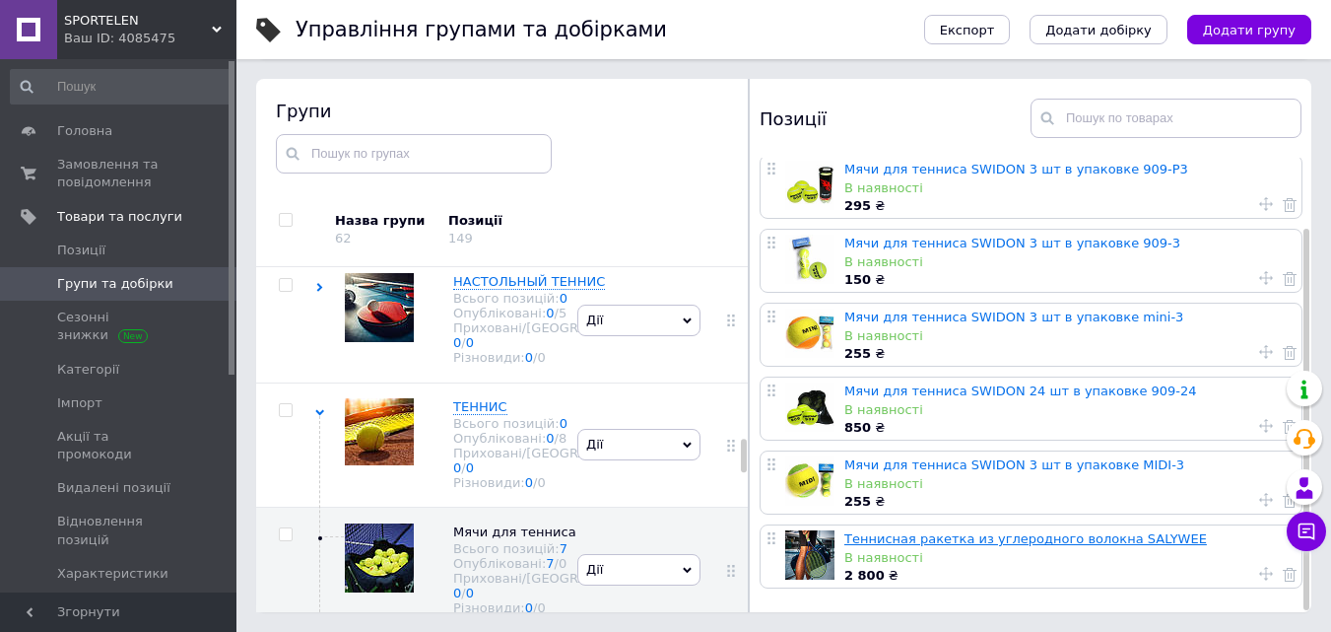
click at [1083, 532] on link "Теннисная ракетка из углеродного волокна SALYWEE" at bounding box center [1025, 538] width 363 height 15
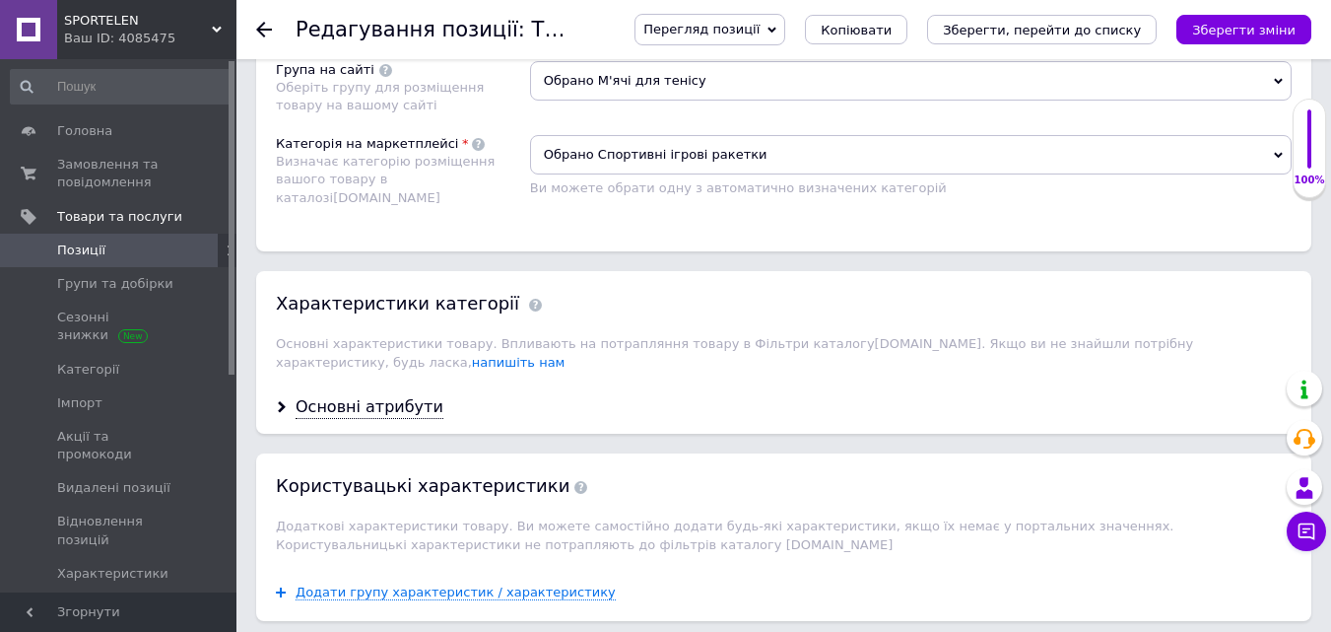
scroll to position [1379, 0]
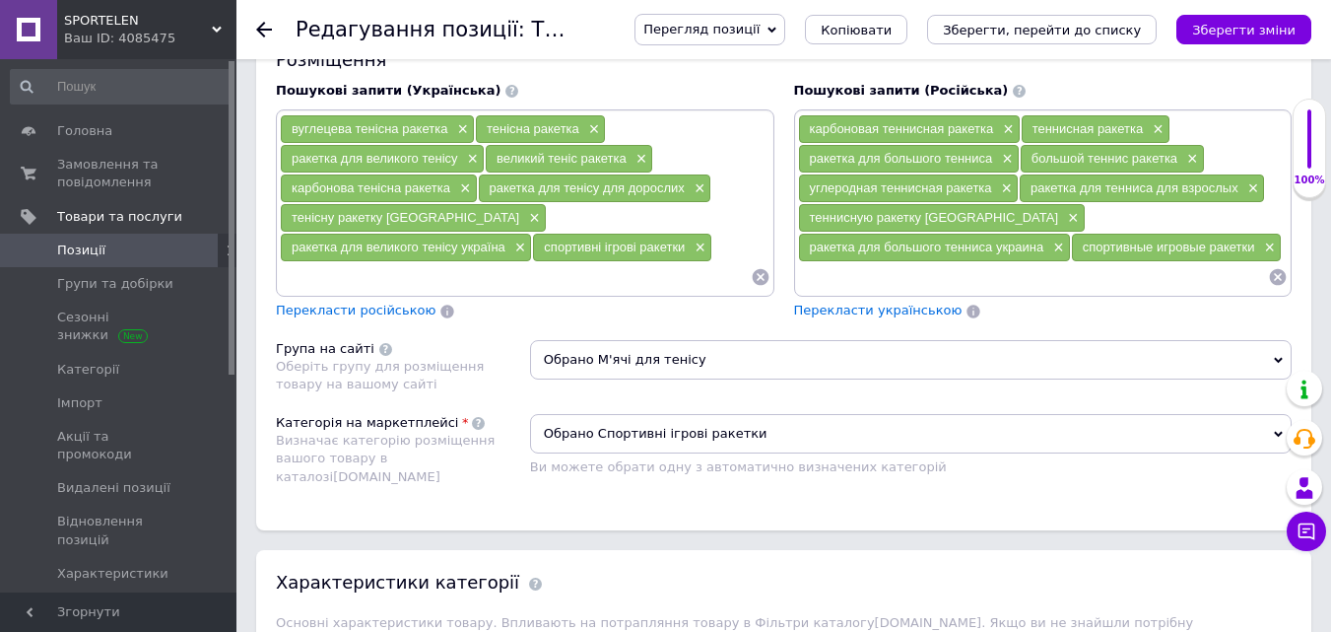
click at [1276, 359] on icon at bounding box center [1278, 360] width 9 height 6
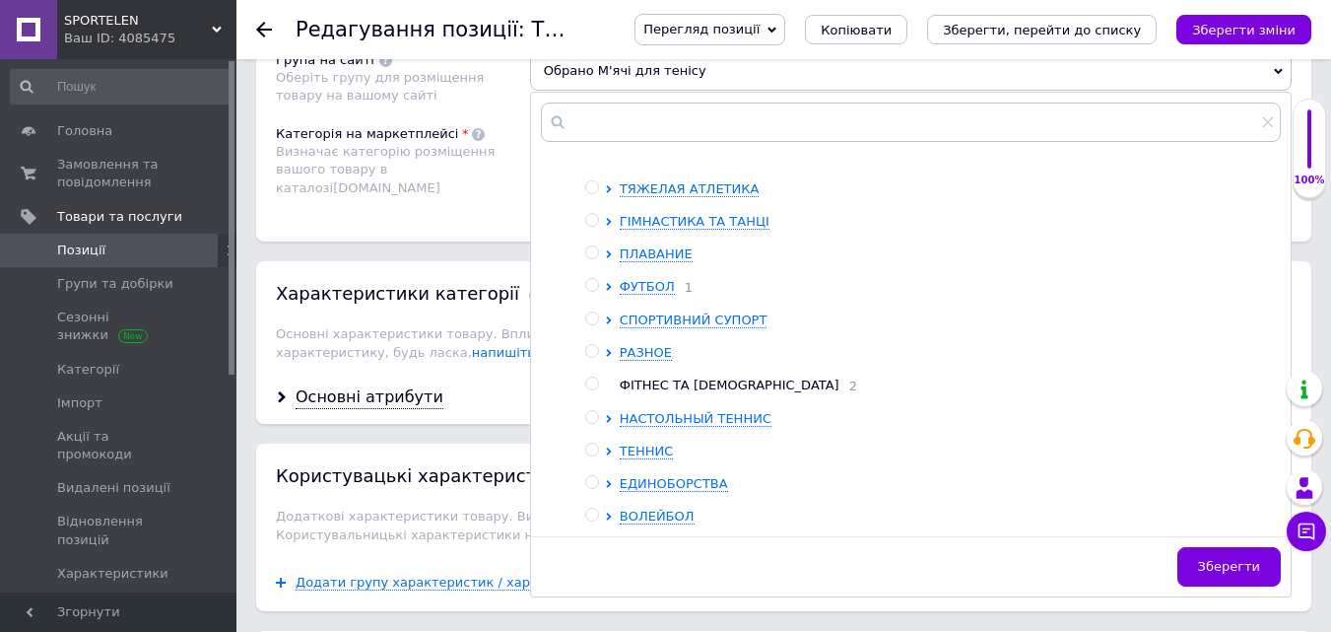
scroll to position [1675, 0]
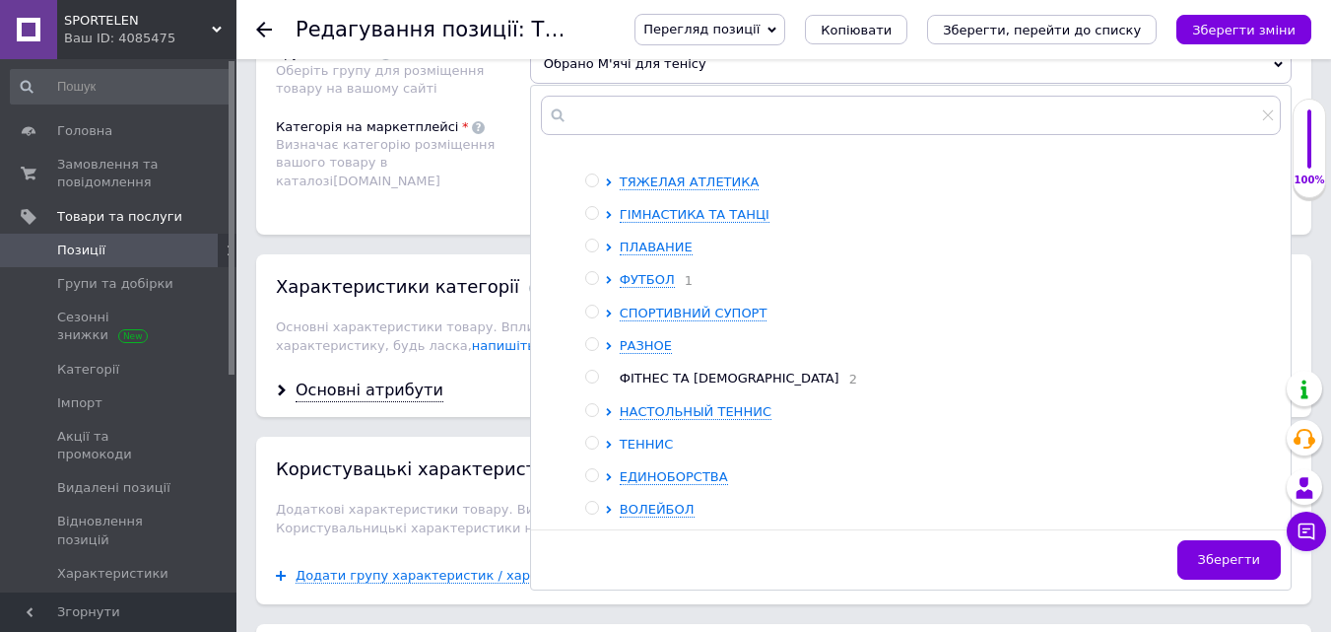
click at [641, 441] on span "ТЕННИС" at bounding box center [647, 443] width 54 height 15
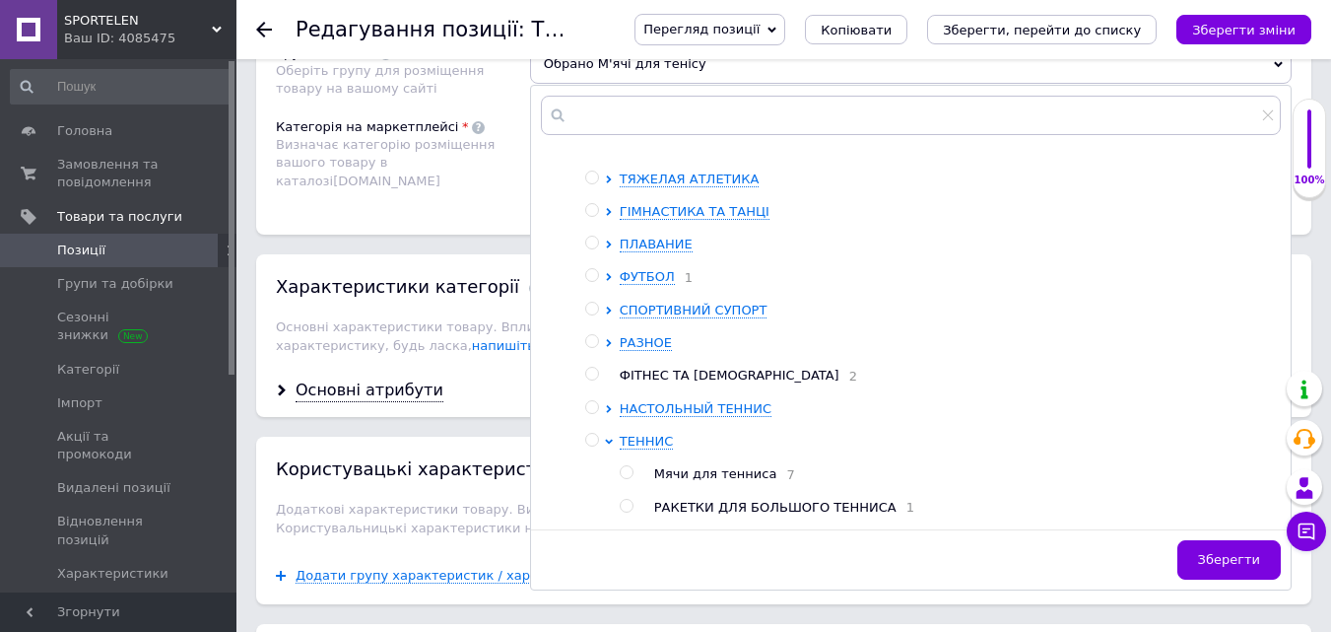
click at [629, 512] on input "radio" at bounding box center [626, 505] width 13 height 13
radio input "true"
click at [1224, 560] on span "Зберегти" at bounding box center [1229, 559] width 62 height 15
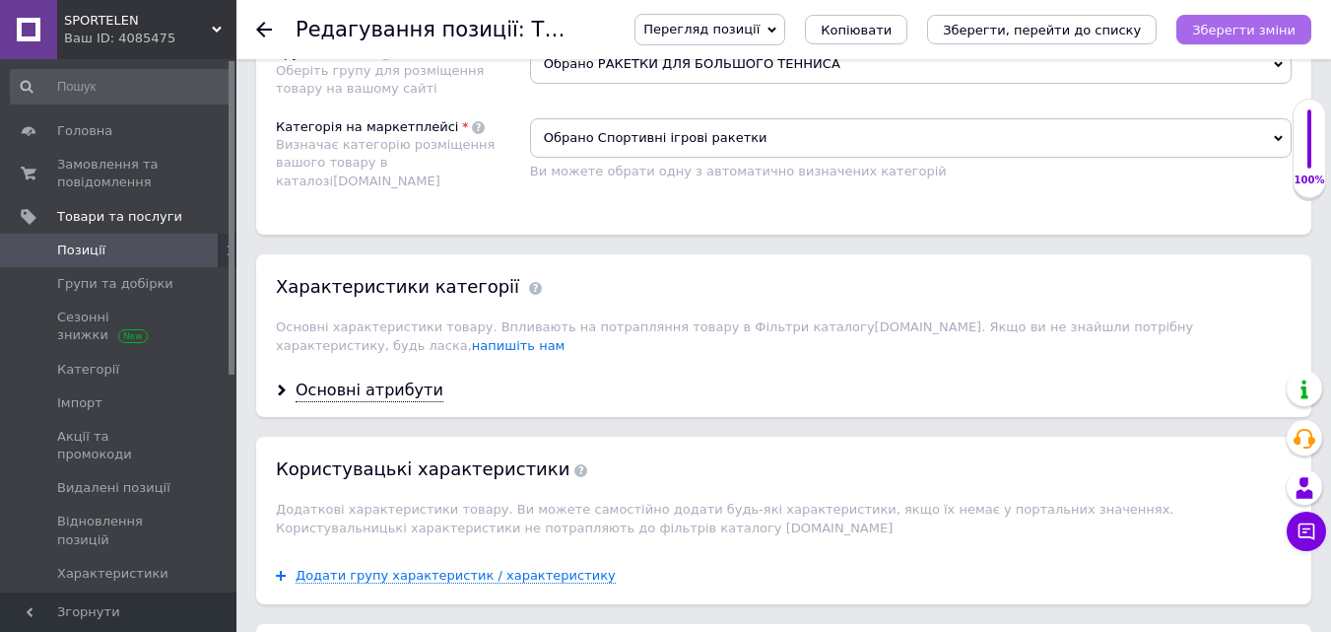
click at [1227, 31] on icon "Зберегти зміни" at bounding box center [1243, 30] width 103 height 15
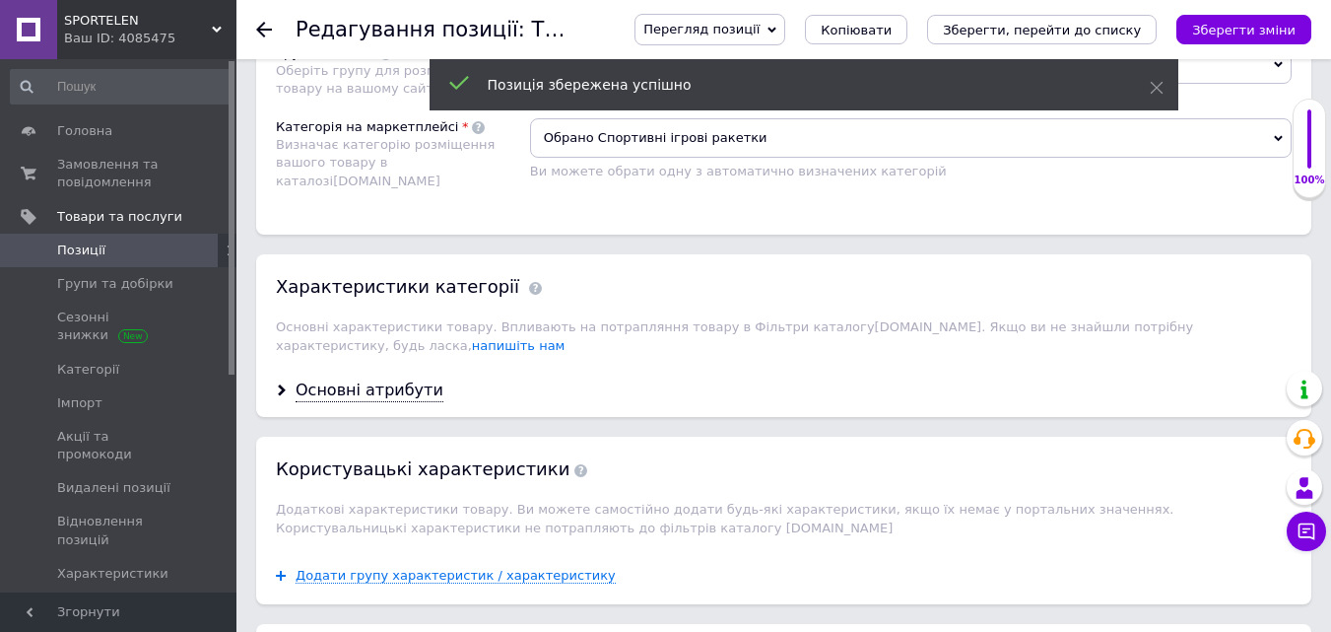
click at [264, 29] on use at bounding box center [264, 30] width 16 height 16
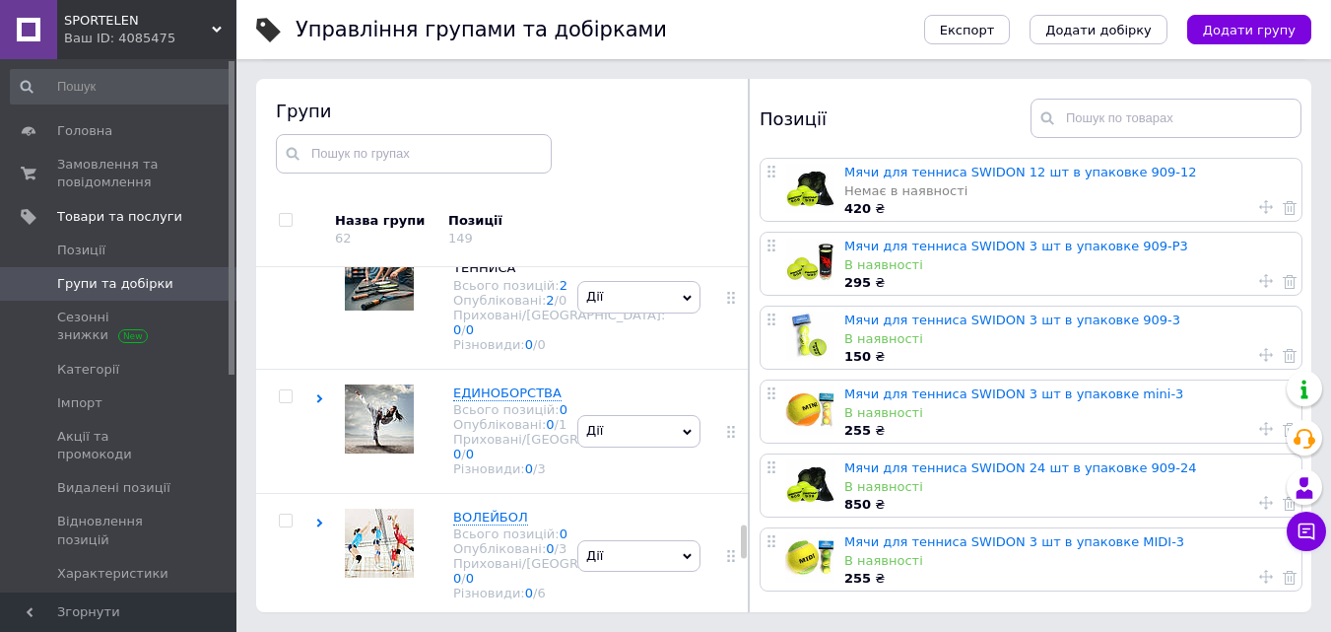
scroll to position [2636, 0]
click at [475, 7] on span "ТЕННИС" at bounding box center [480, -1] width 54 height 15
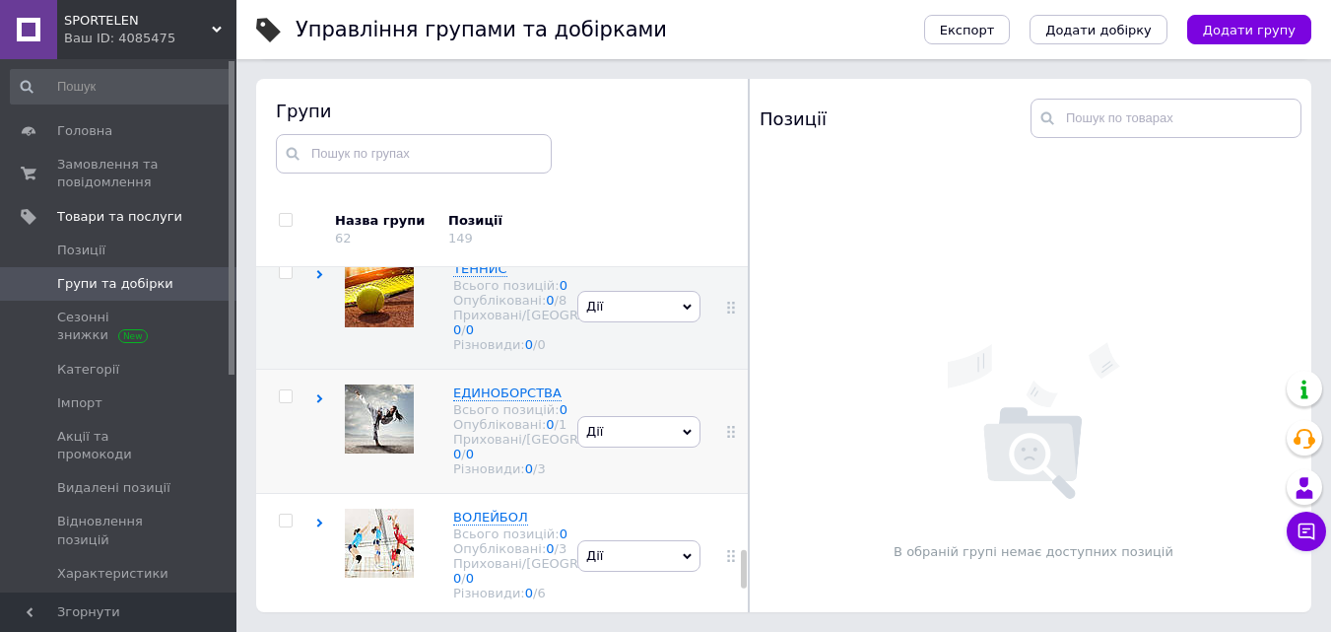
scroll to position [2584, 0]
click at [469, 276] on span "ТЕННИС" at bounding box center [480, 268] width 54 height 15
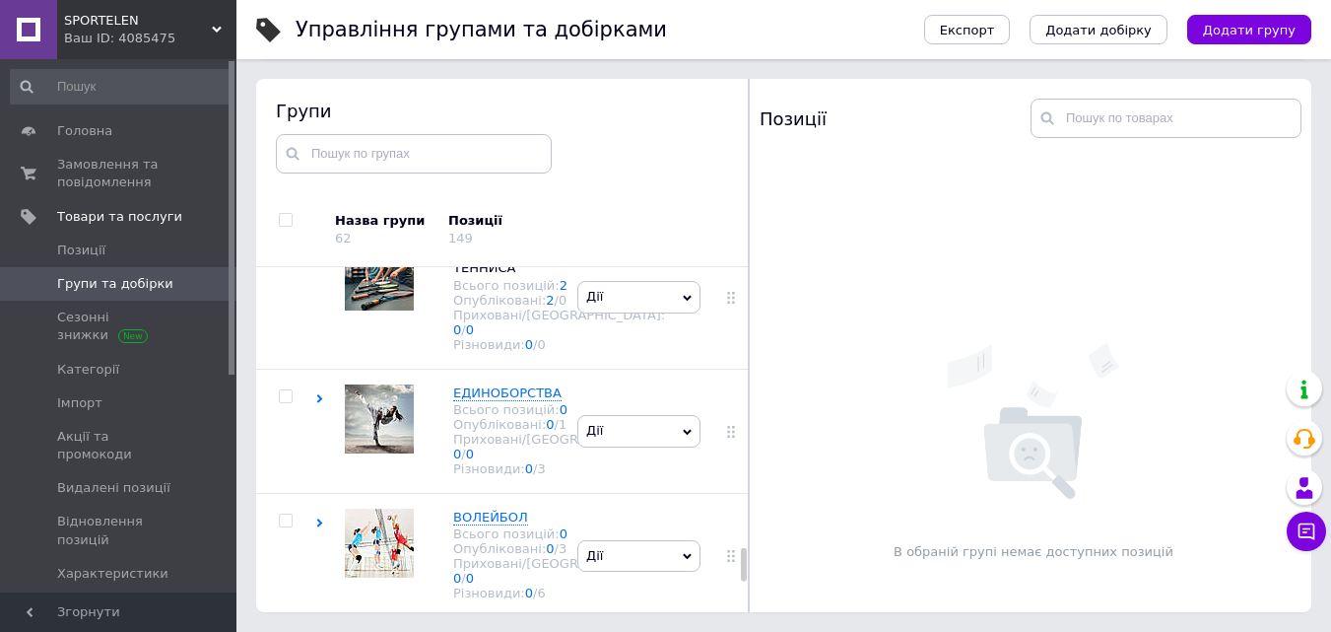
scroll to position [2880, 0]
click at [498, 275] on span "РАКЕТКИ ДЛЯ БОЛЬШОГО ТЕННИСА" at bounding box center [540, 258] width 175 height 33
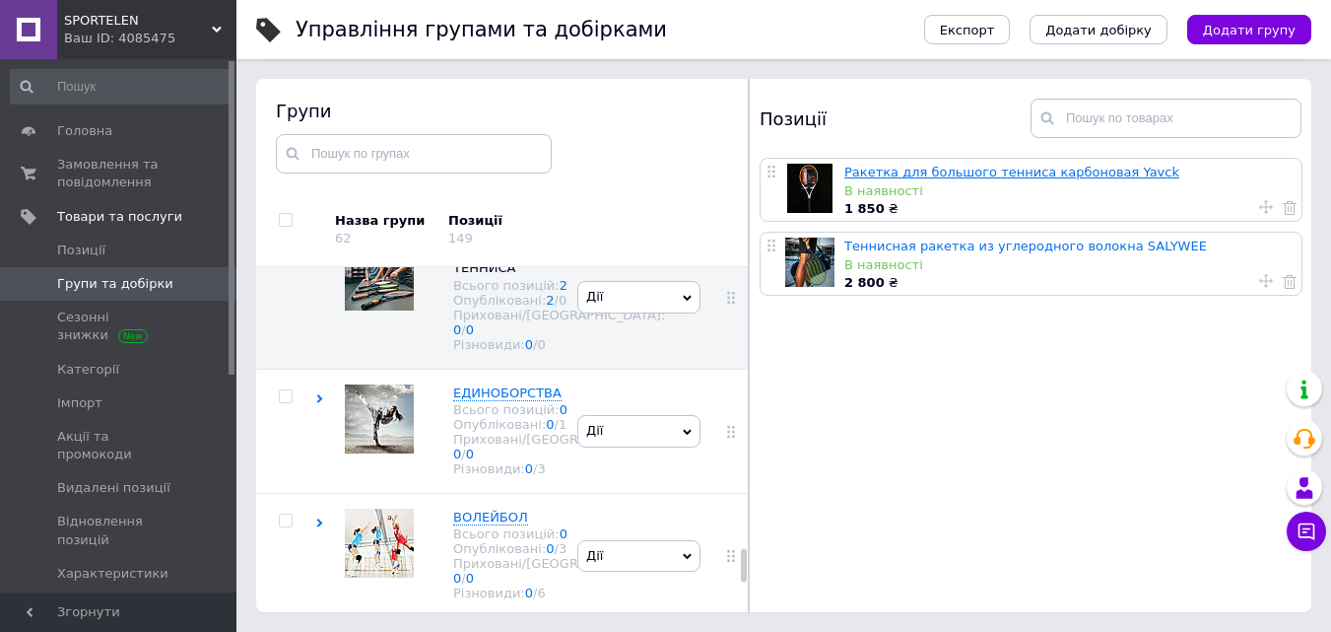
click at [1000, 168] on link "Ракетка для большого тенниса карбоновая Yavck" at bounding box center [1011, 172] width 335 height 15
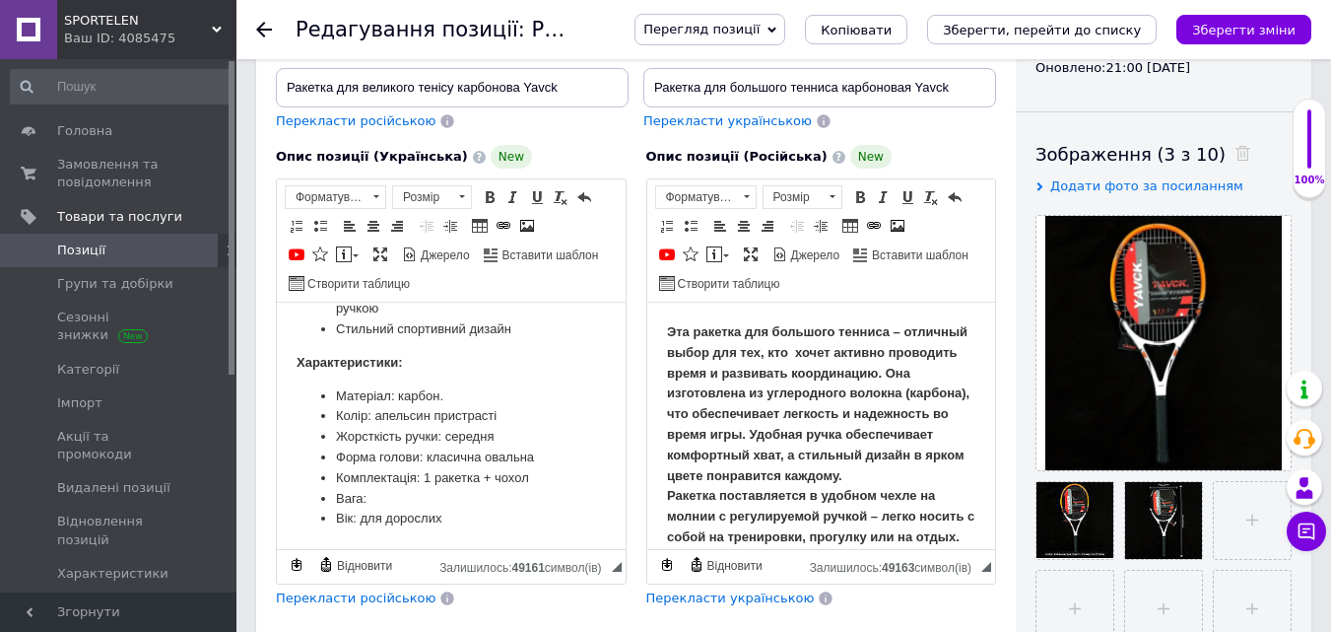
scroll to position [296, 0]
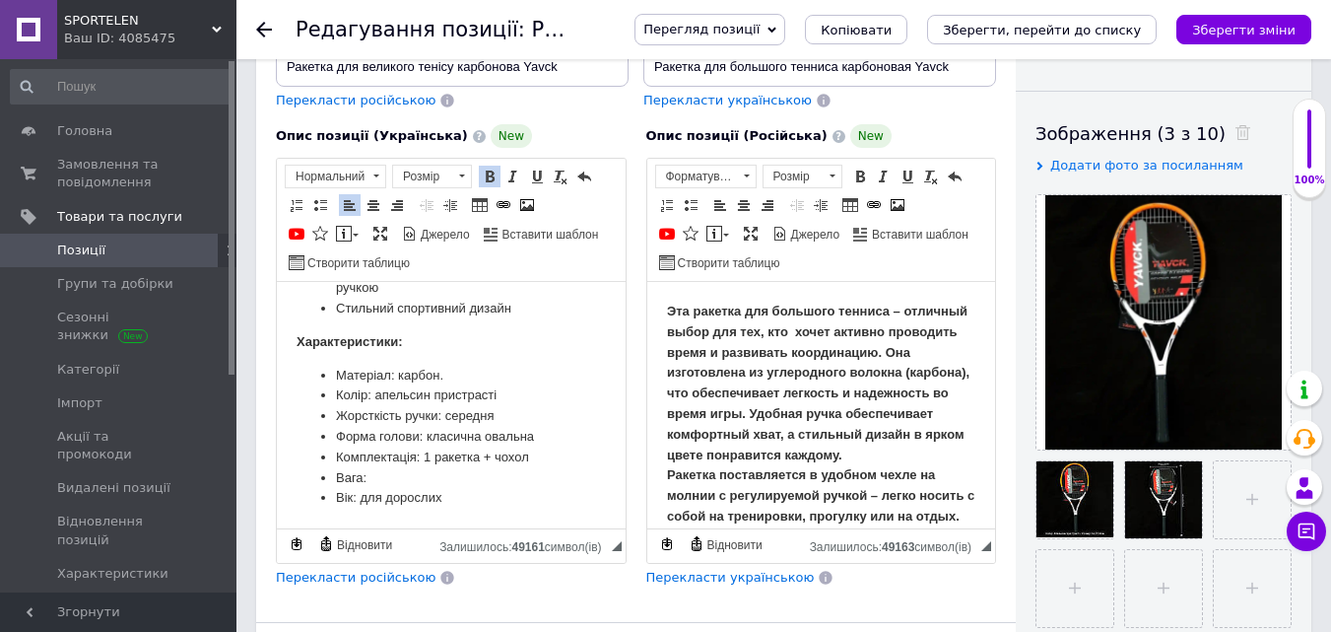
click at [380, 475] on li "Вага:" at bounding box center [451, 478] width 231 height 21
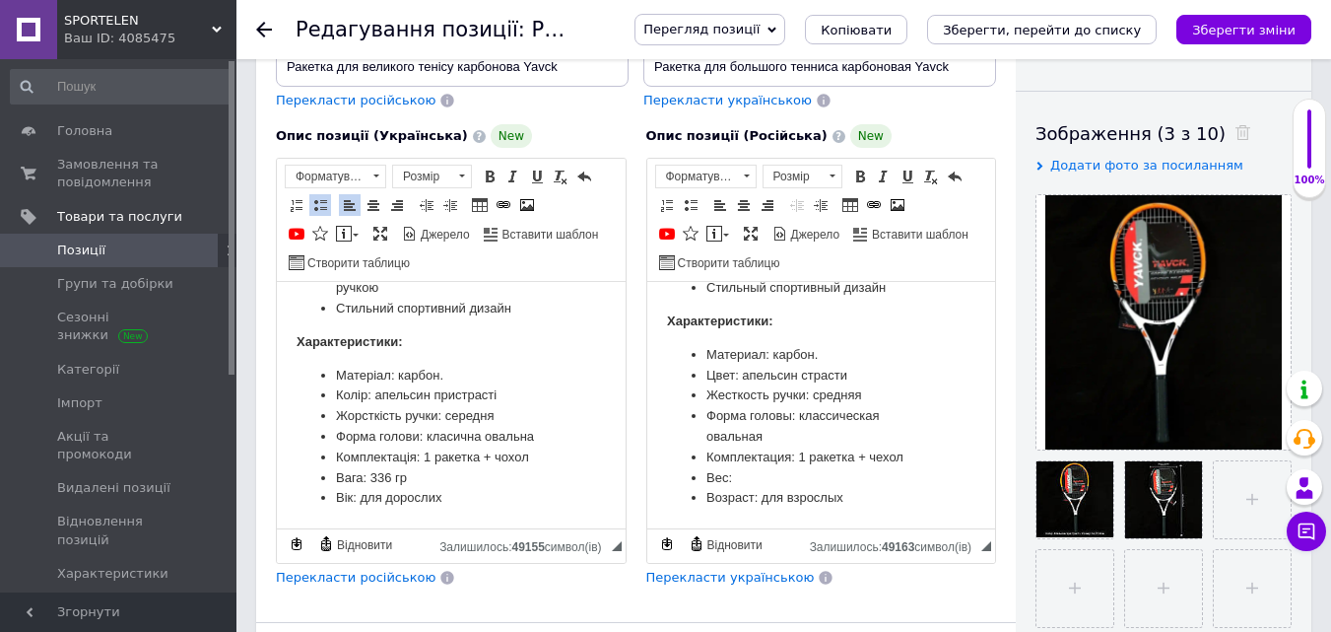
scroll to position [480, 0]
click at [749, 469] on li "Вес:" at bounding box center [820, 478] width 231 height 21
click at [1246, 23] on icon "Зберегти зміни" at bounding box center [1243, 30] width 103 height 15
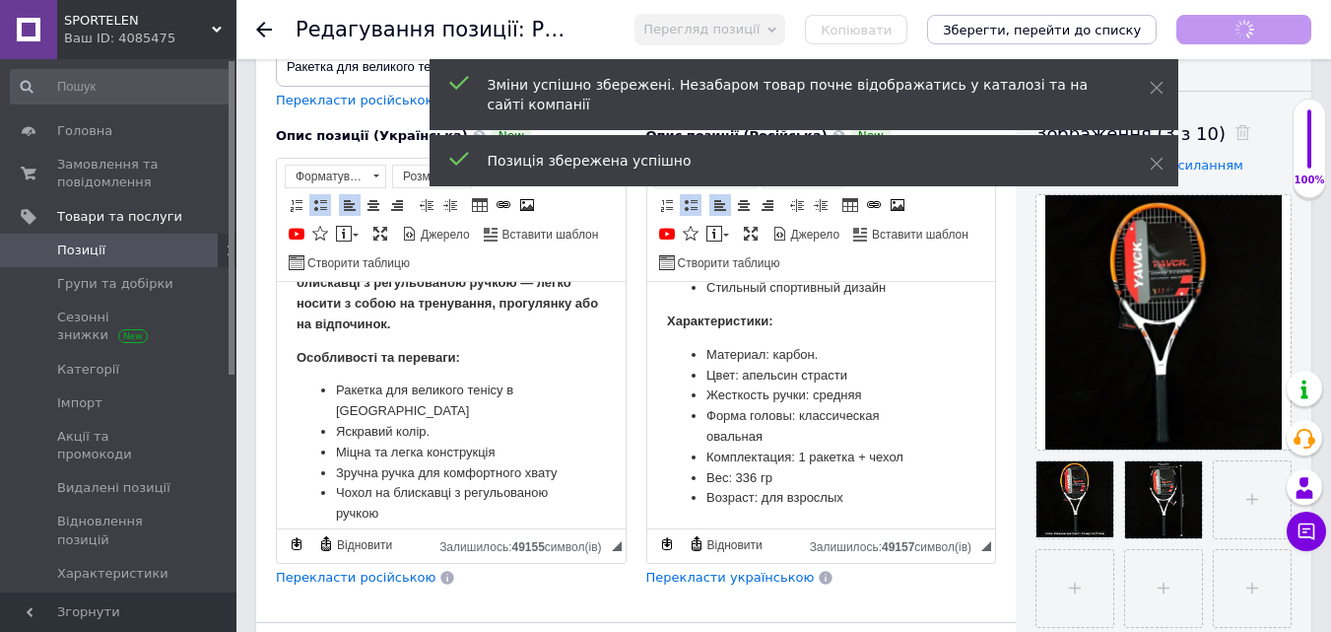
scroll to position [213, 0]
